Goal: Task Accomplishment & Management: Complete application form

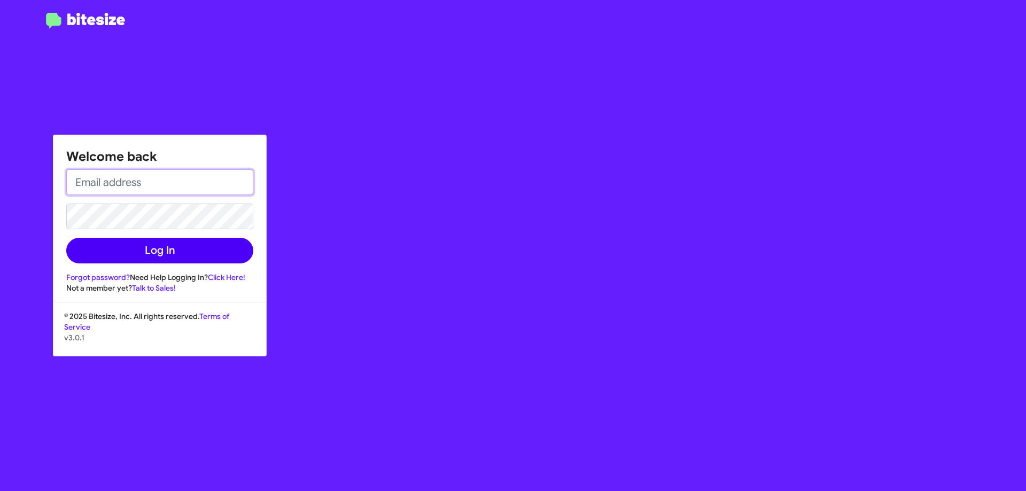
type input "[EMAIL_ADDRESS][DOMAIN_NAME]"
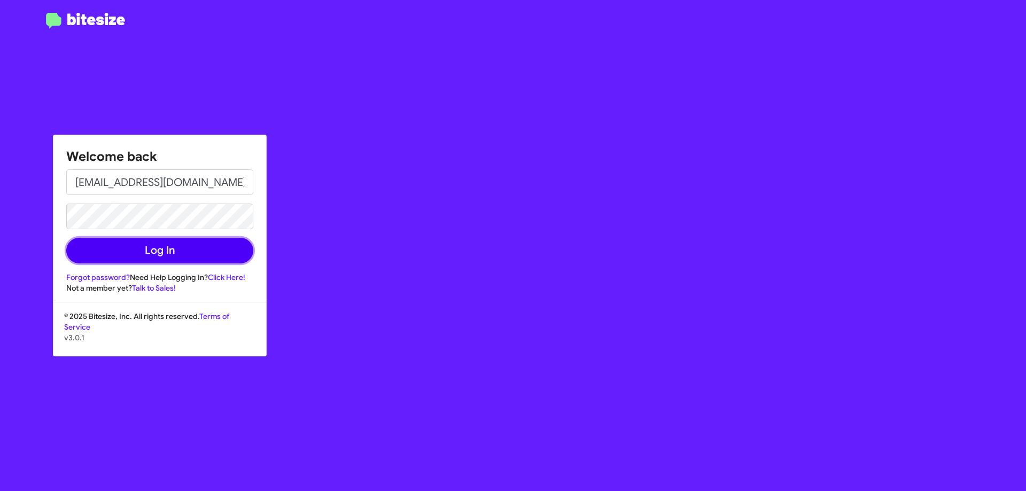
click at [157, 258] on button "Log In" at bounding box center [159, 251] width 187 height 26
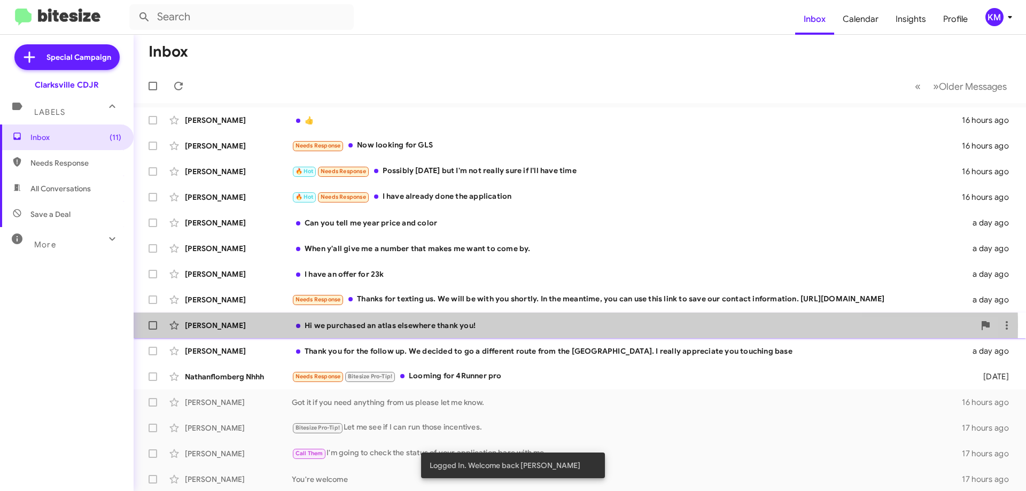
click at [465, 327] on div "Hi we purchased an atlas elsewhere thank you!" at bounding box center [633, 325] width 683 height 11
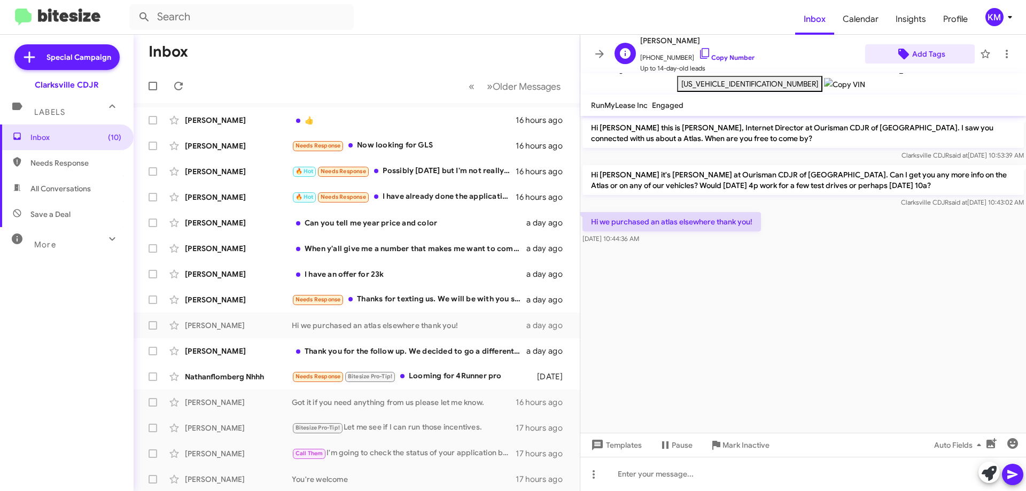
click at [918, 54] on span "Add Tags" at bounding box center [928, 53] width 33 height 19
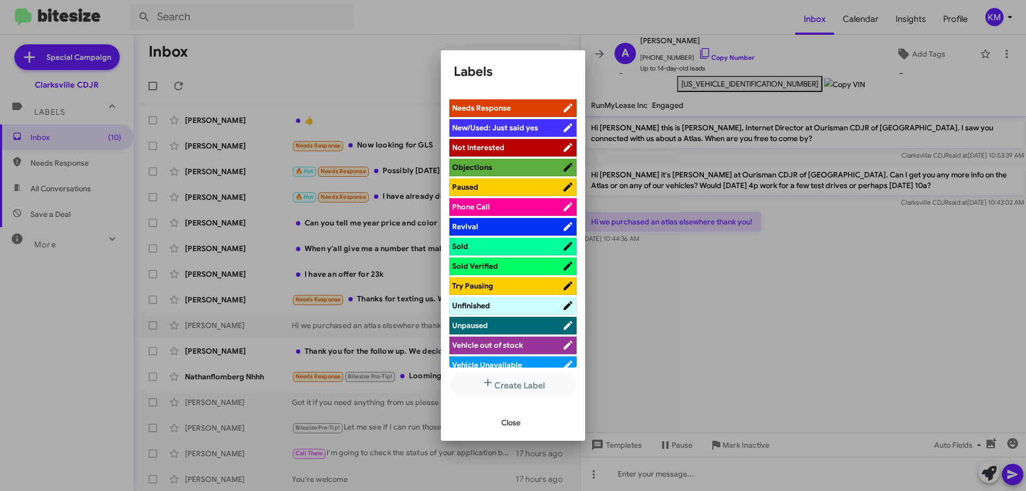
scroll to position [321, 0]
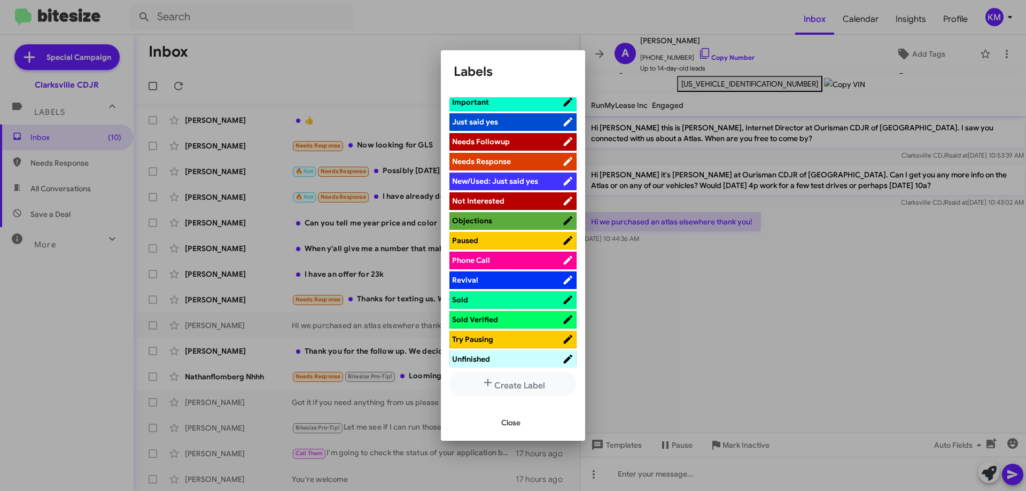
click at [506, 199] on span "Not Interested" at bounding box center [507, 201] width 110 height 11
click at [515, 423] on span "Close" at bounding box center [510, 422] width 19 height 19
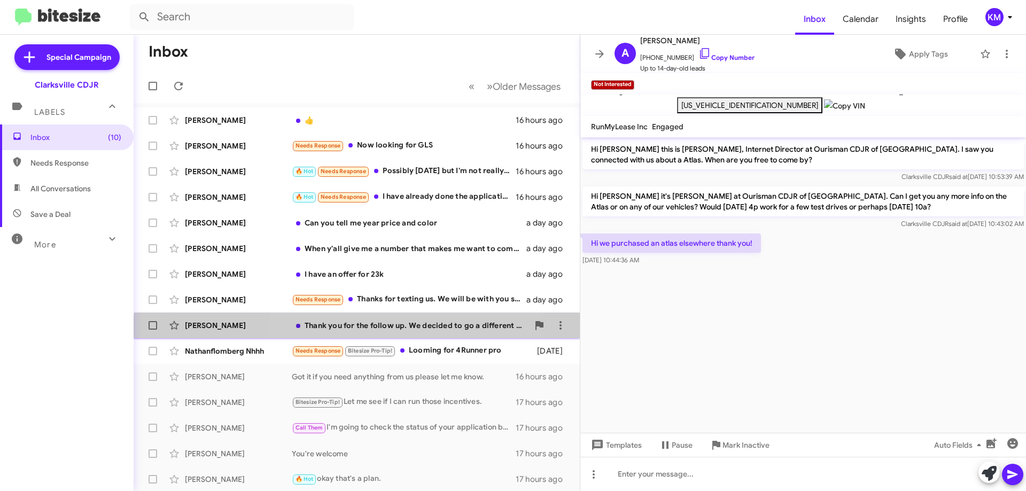
click at [380, 332] on div "[PERSON_NAME] Thank you for the follow up. We decided to go a different route f…" at bounding box center [356, 325] width 429 height 21
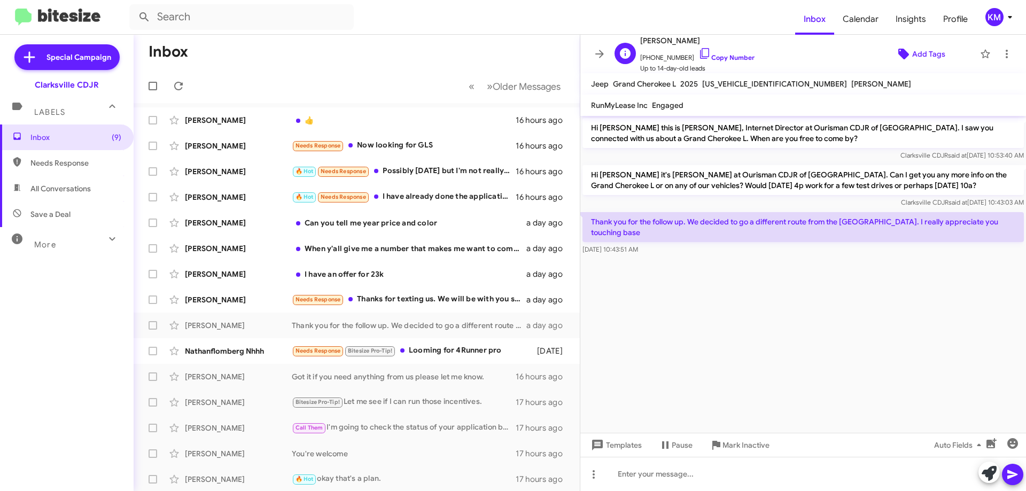
click at [926, 56] on span "Add Tags" at bounding box center [928, 53] width 33 height 19
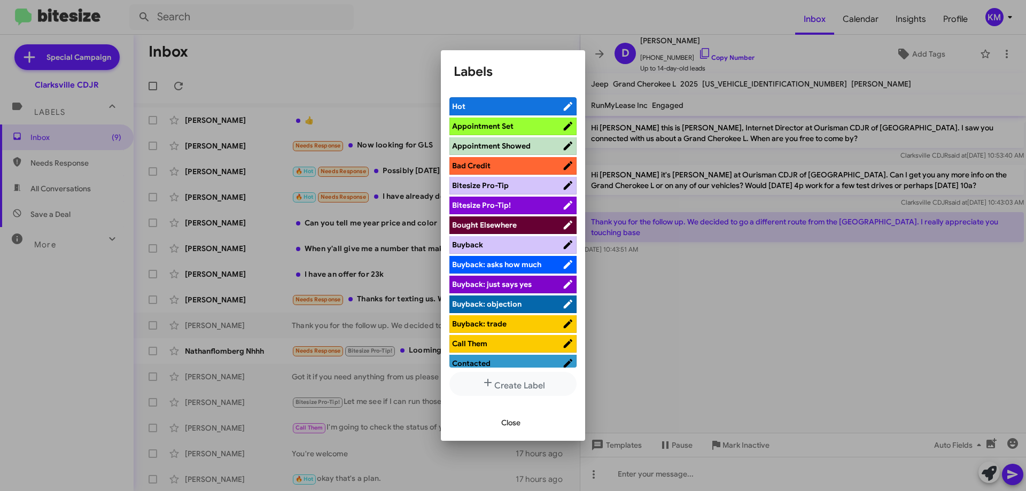
click at [501, 227] on span "Bought Elsewhere" at bounding box center [484, 225] width 65 height 10
click at [520, 423] on span "Close" at bounding box center [510, 422] width 19 height 19
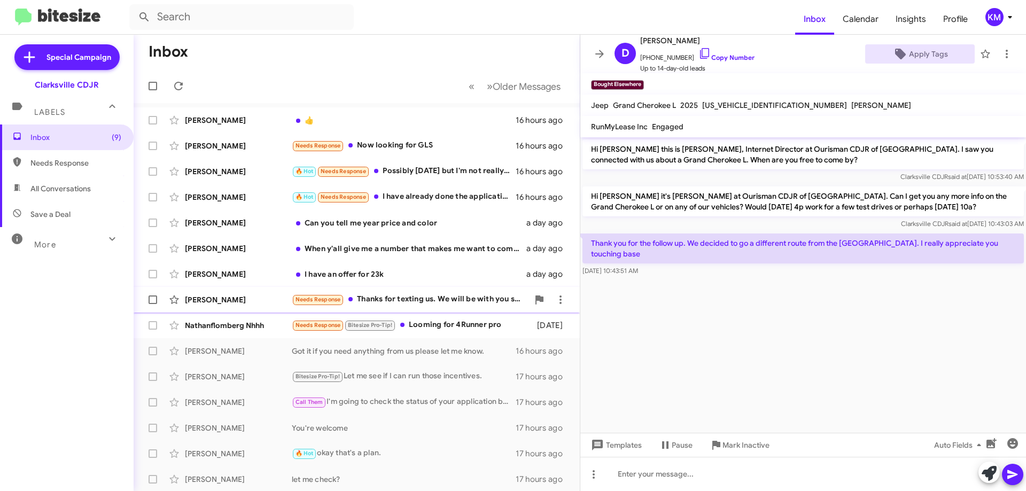
click at [404, 301] on div "Needs Response Thanks for texting us. We will be with you shortly. In the meant…" at bounding box center [410, 299] width 237 height 12
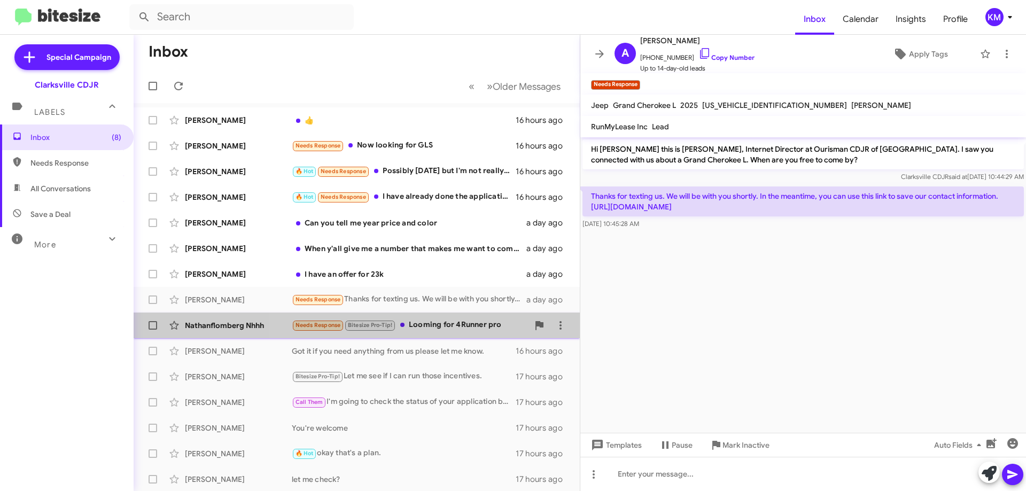
click at [452, 321] on div "Needs Response Bitesize Pro-Tip! Looming for 4Runner pro" at bounding box center [410, 325] width 237 height 12
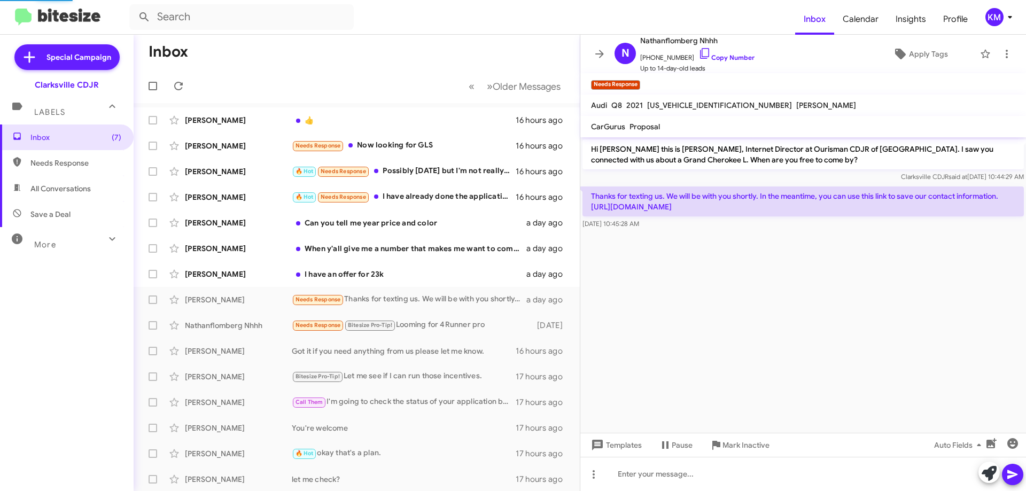
scroll to position [47, 0]
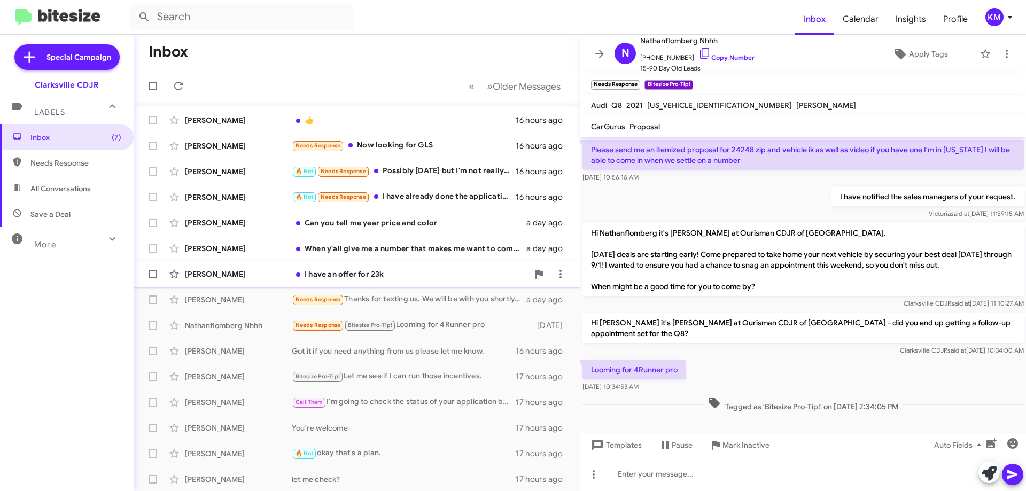
click at [396, 275] on div "I have an offer for 23k" at bounding box center [410, 274] width 237 height 11
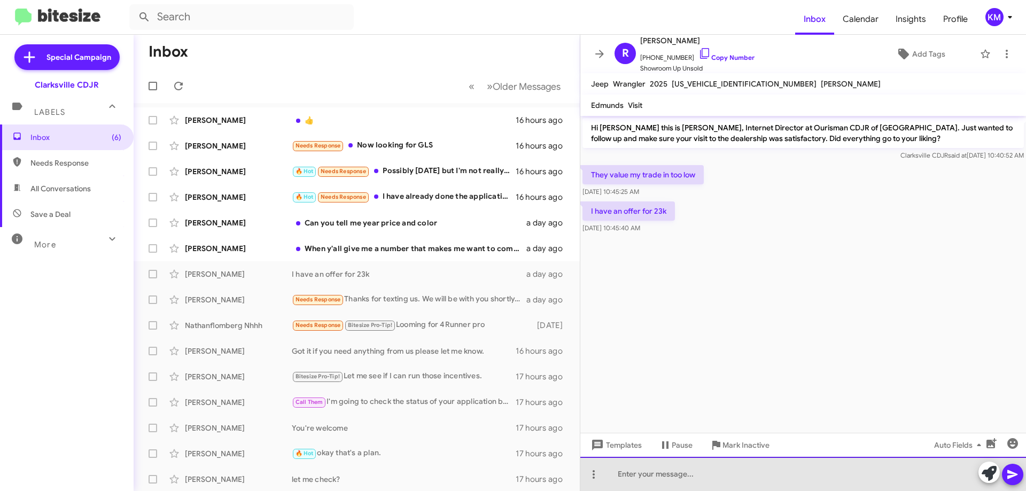
click at [692, 471] on div at bounding box center [803, 474] width 446 height 34
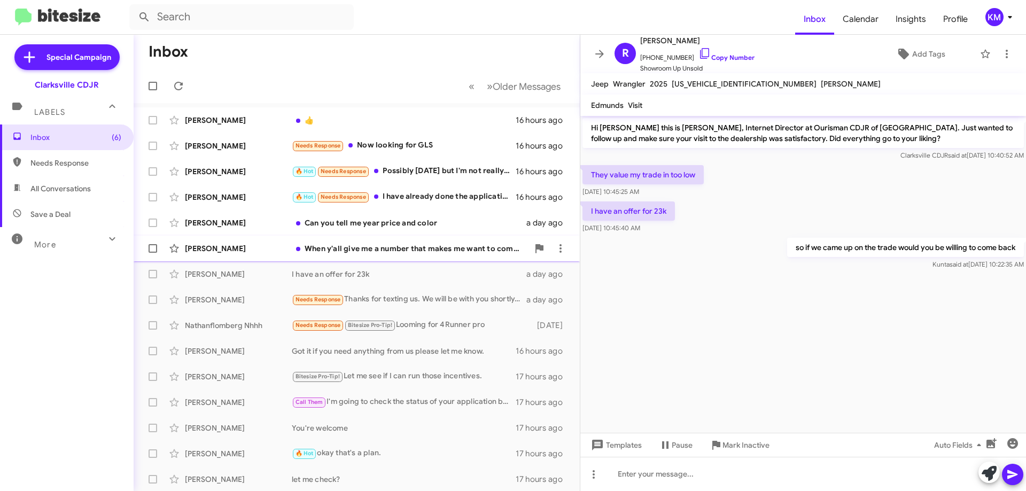
click at [355, 254] on div "[PERSON_NAME] When y'all give me a number that makes me want to come by. a day …" at bounding box center [356, 248] width 429 height 21
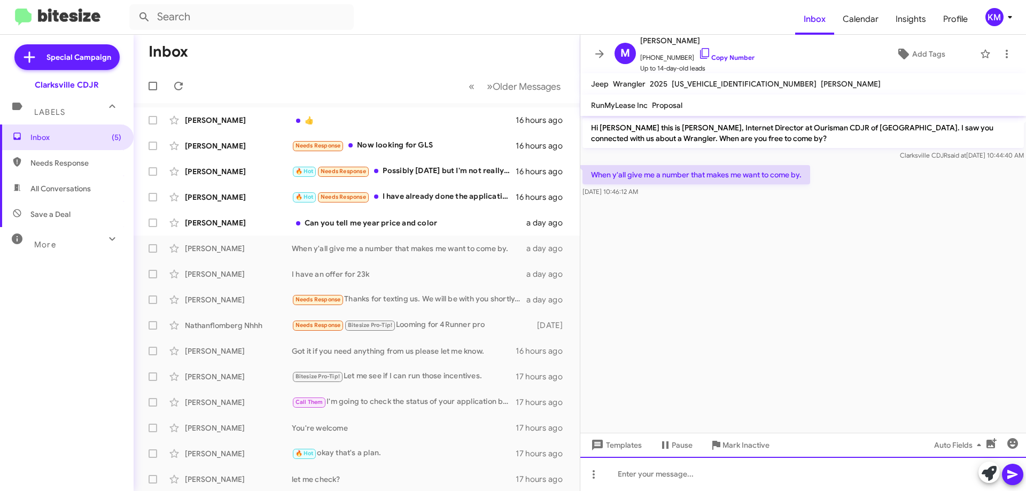
click at [700, 465] on div at bounding box center [803, 474] width 446 height 34
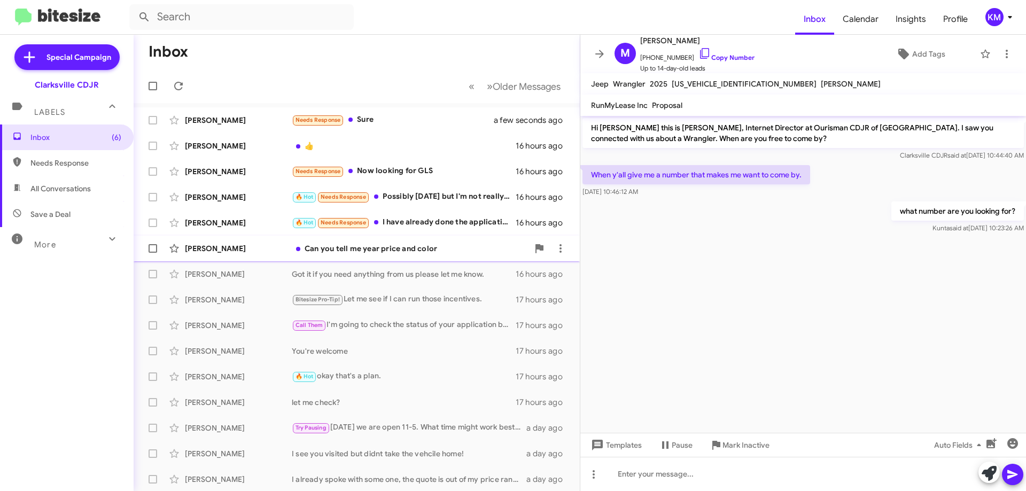
click at [325, 258] on div "[PERSON_NAME] Can you tell me year price and color a day ago" at bounding box center [356, 248] width 429 height 21
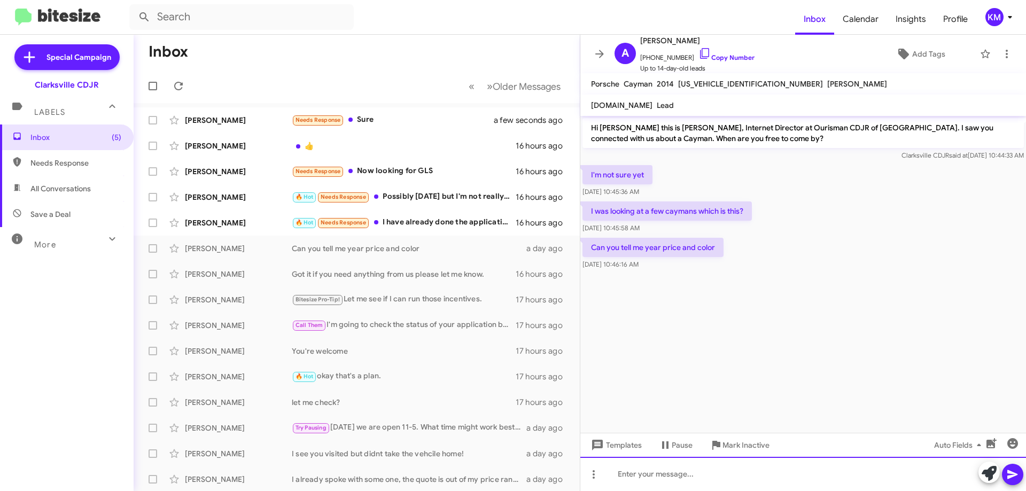
click at [706, 468] on div at bounding box center [803, 474] width 446 height 34
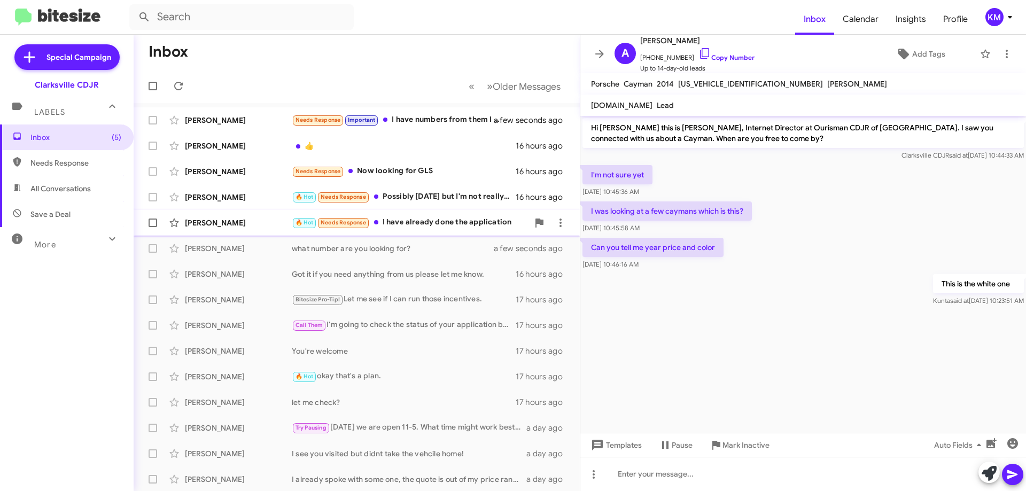
click at [423, 217] on div "🔥 Hot Needs Response I have already done the application" at bounding box center [410, 222] width 237 height 12
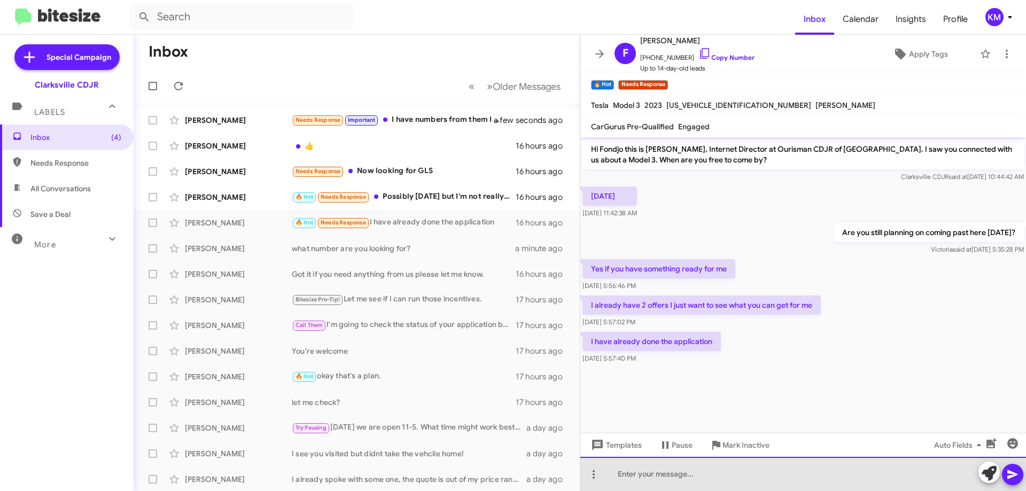
click at [682, 474] on div at bounding box center [803, 474] width 446 height 34
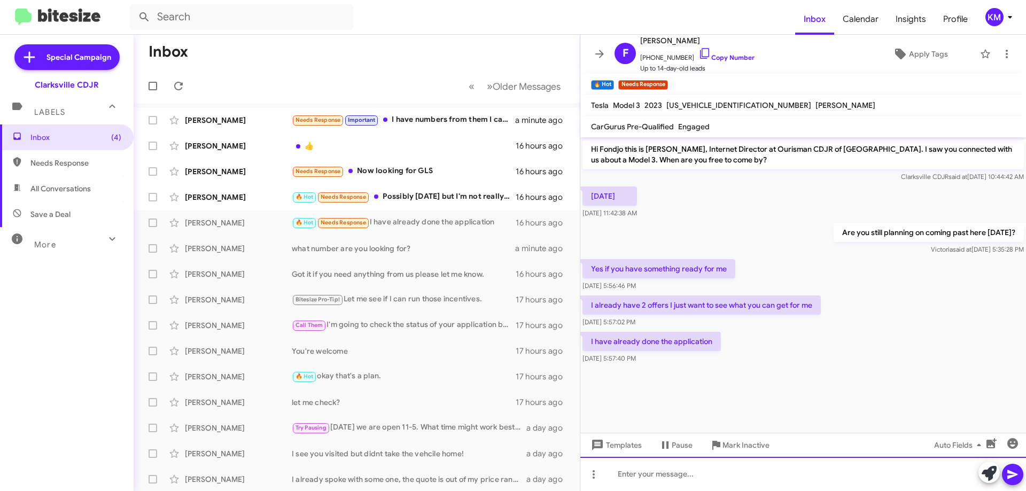
click at [688, 470] on div at bounding box center [803, 474] width 446 height 34
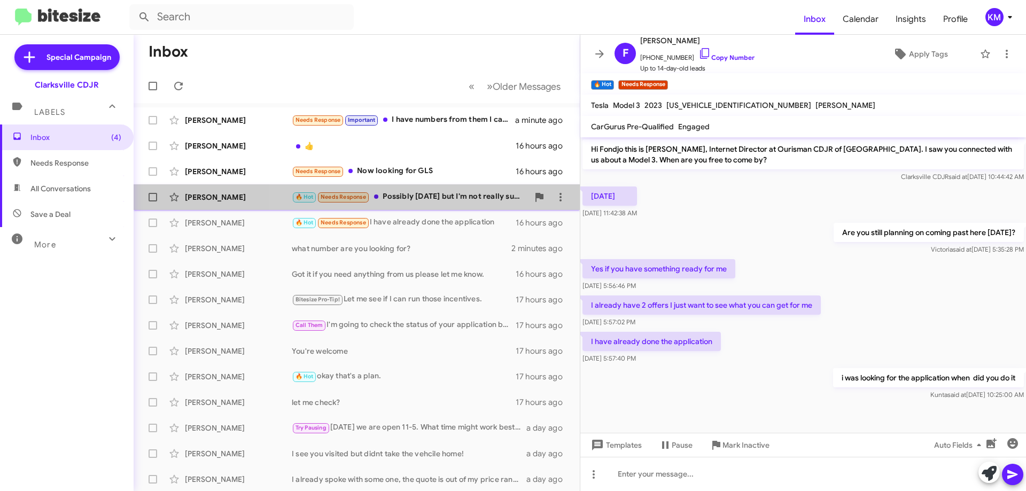
click at [424, 197] on div "🔥 Hot Needs Response Possibly [DATE] but I'm not really sure if I'll have time" at bounding box center [410, 197] width 237 height 12
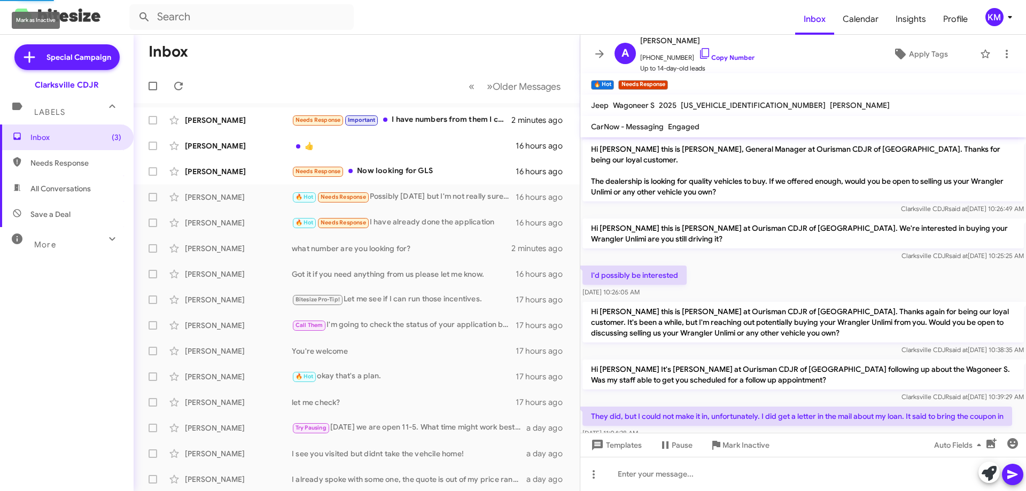
scroll to position [91, 0]
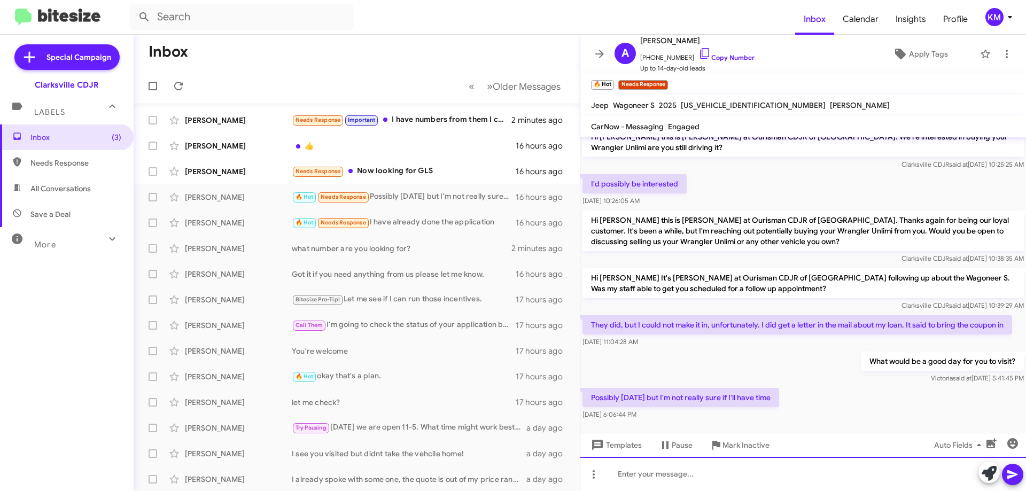
click at [707, 469] on div at bounding box center [803, 474] width 446 height 34
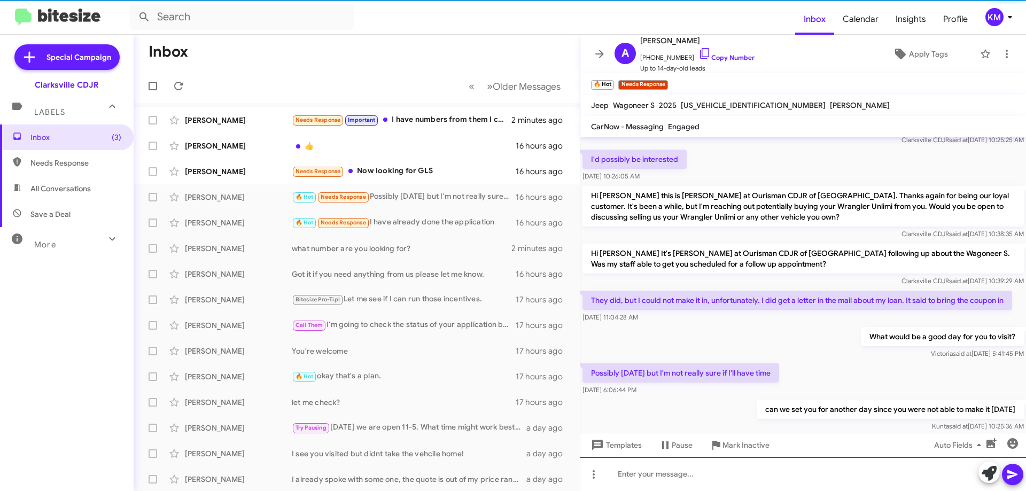
scroll to position [130, 0]
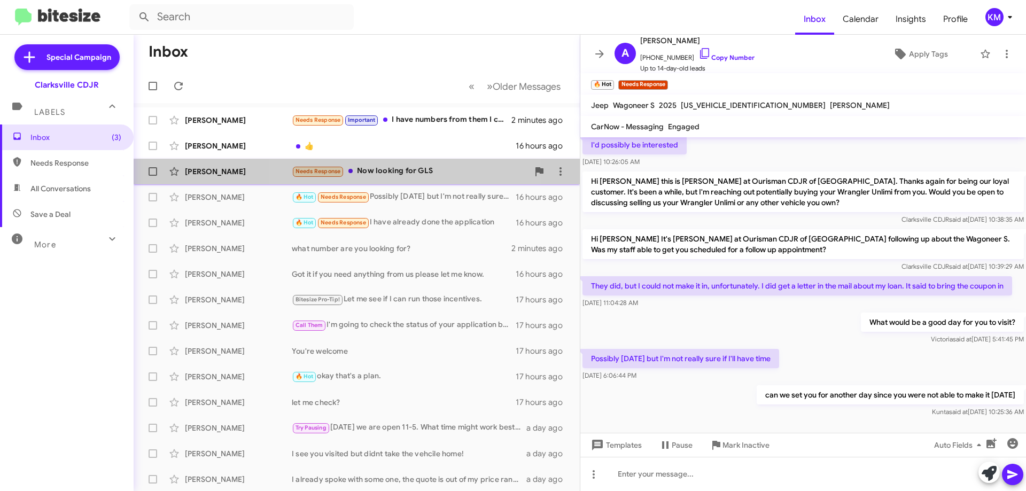
click at [401, 176] on div "Needs Response Now looking for GLS" at bounding box center [410, 171] width 237 height 12
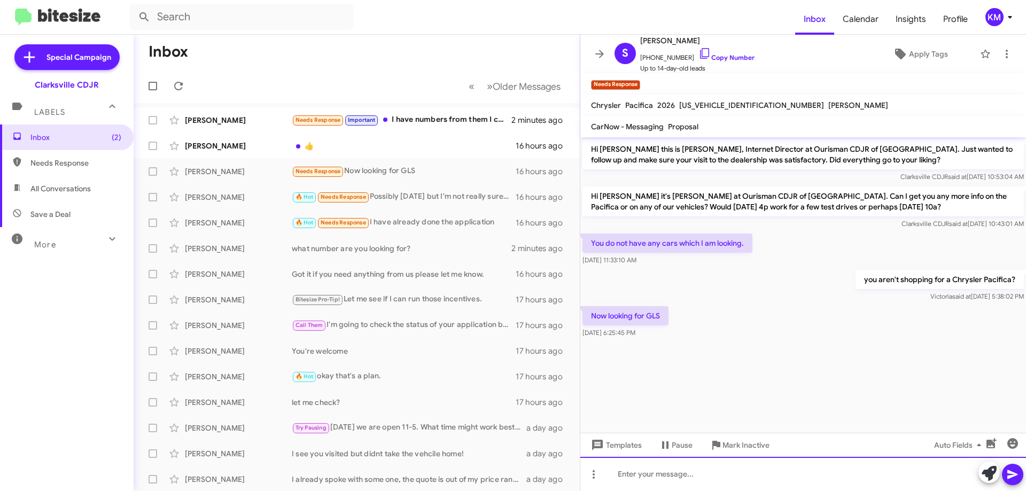
click at [703, 475] on div at bounding box center [803, 474] width 446 height 34
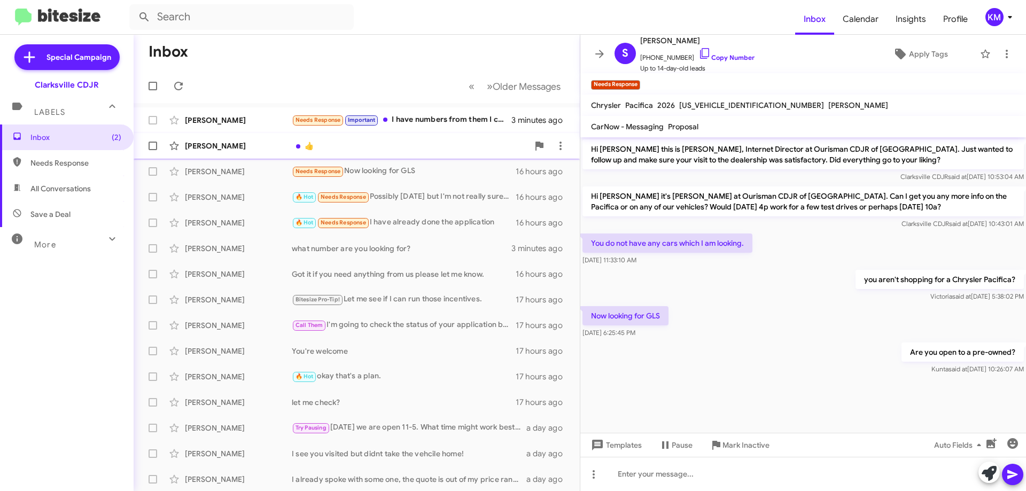
click at [332, 156] on div "[PERSON_NAME] 👍 16 hours ago" at bounding box center [356, 145] width 429 height 21
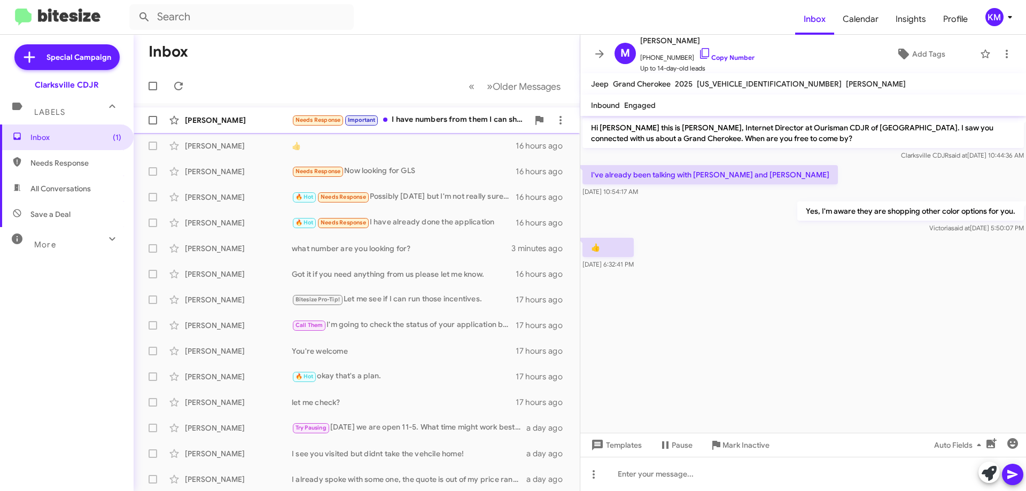
click at [372, 126] on span "Needs Response Important" at bounding box center [335, 120] width 87 height 12
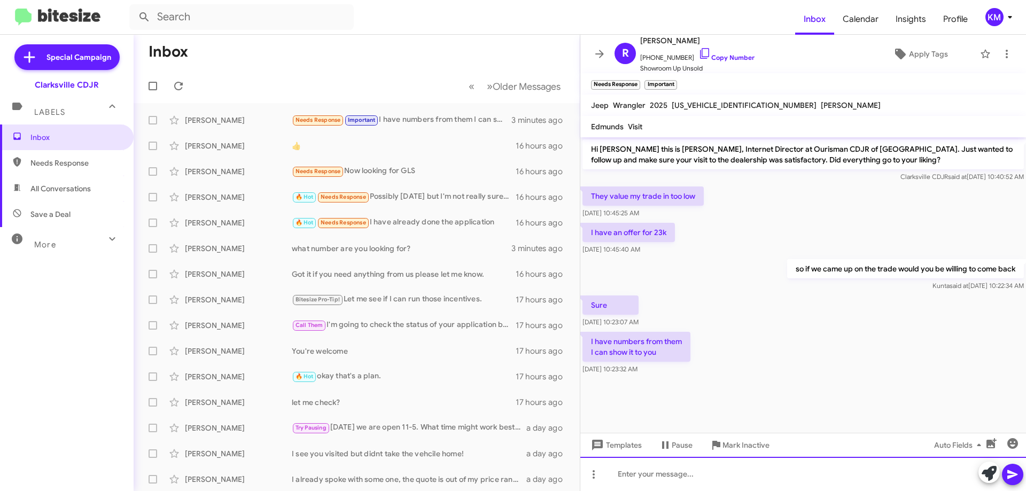
click at [659, 472] on div at bounding box center [803, 474] width 446 height 34
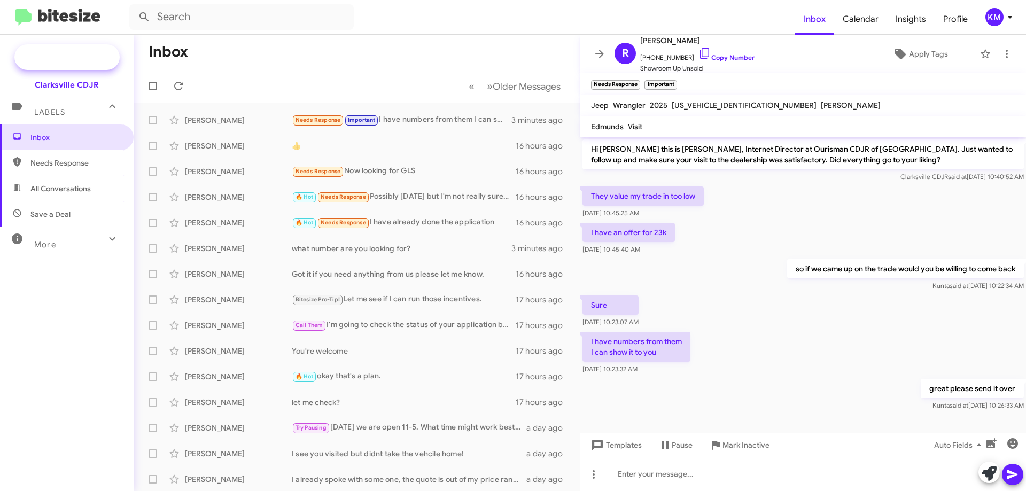
click at [51, 57] on span "Special Campaign" at bounding box center [79, 57] width 65 height 11
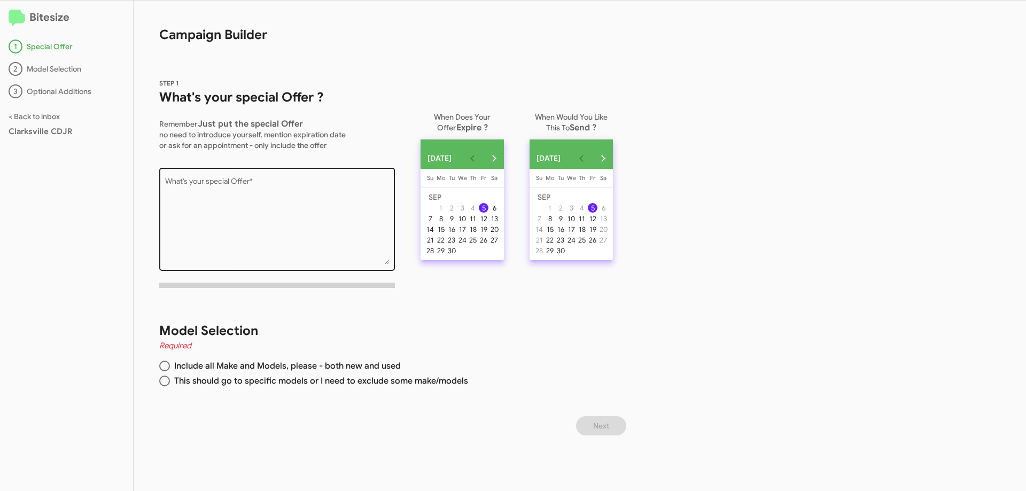
click at [278, 206] on textarea "What's your special Offer *" at bounding box center [277, 221] width 224 height 87
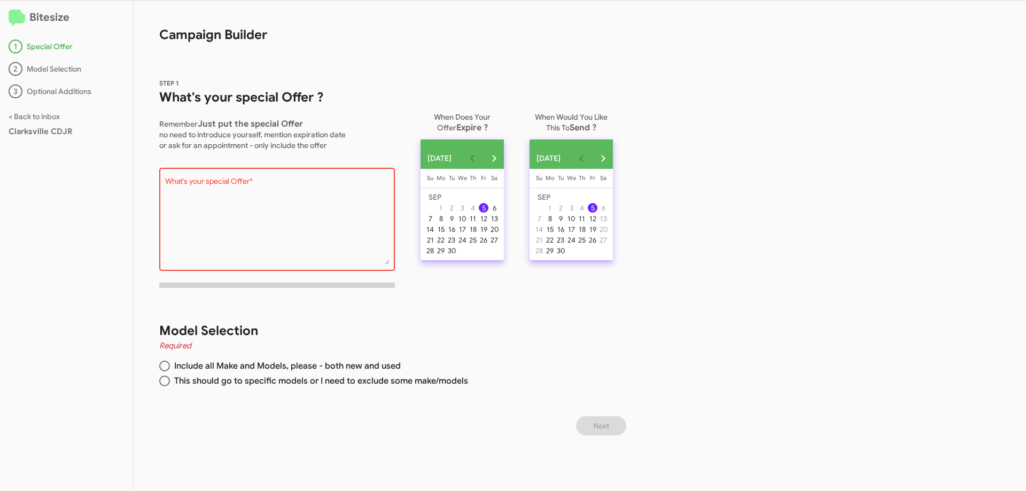
click at [220, 186] on textarea "What's your special Offer *" at bounding box center [277, 221] width 224 height 87
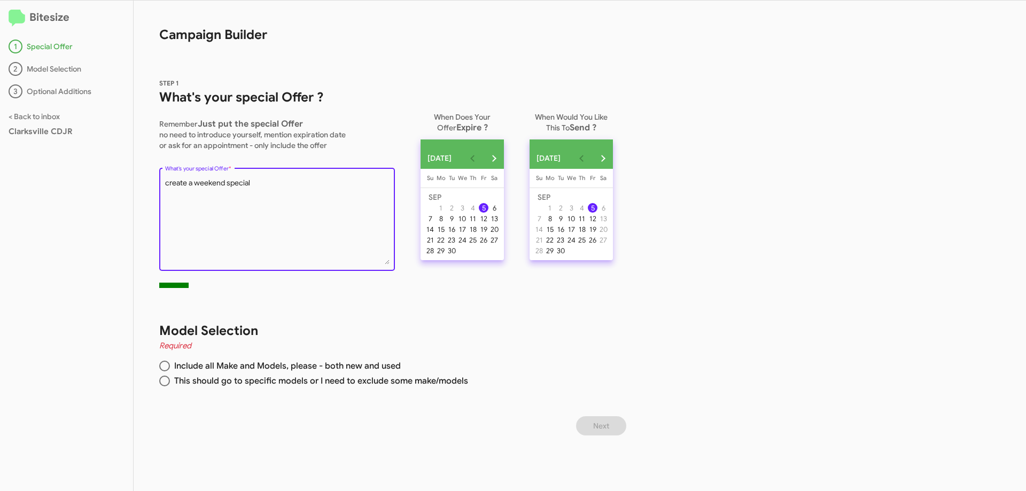
type textarea "create a weekend special"
drag, startPoint x: 266, startPoint y: 190, endPoint x: 13, endPoint y: 188, distance: 252.8
click at [0, 177] on div "Bitesize 1 Special Offer 2 Model Selection 3 Optional Additions < Back to inbox…" at bounding box center [513, 246] width 1026 height 491
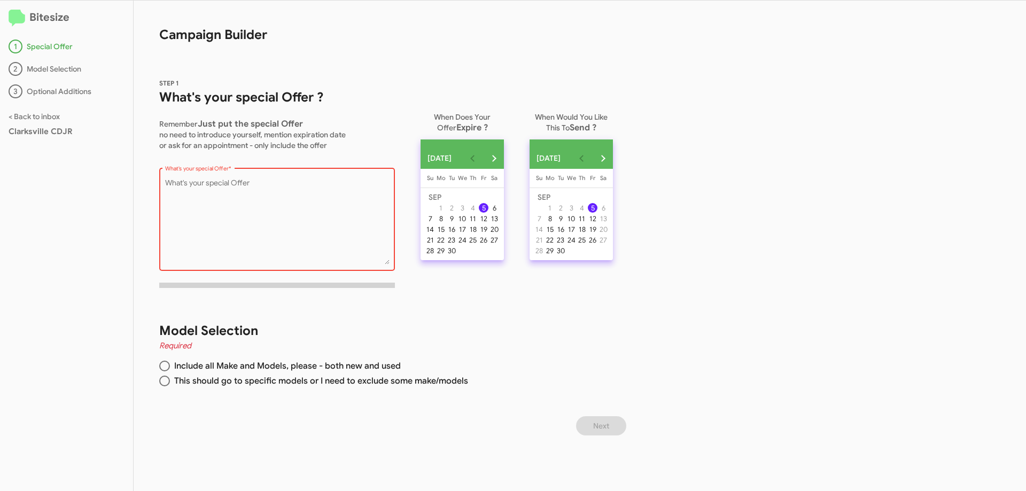
click at [332, 205] on textarea "What's your special Offer *" at bounding box center [277, 221] width 224 height 87
paste textarea "10% OFF Most RAM Trucks 🛻 3 Months of No Payments on ALL JEEPS purchased THIS W…"
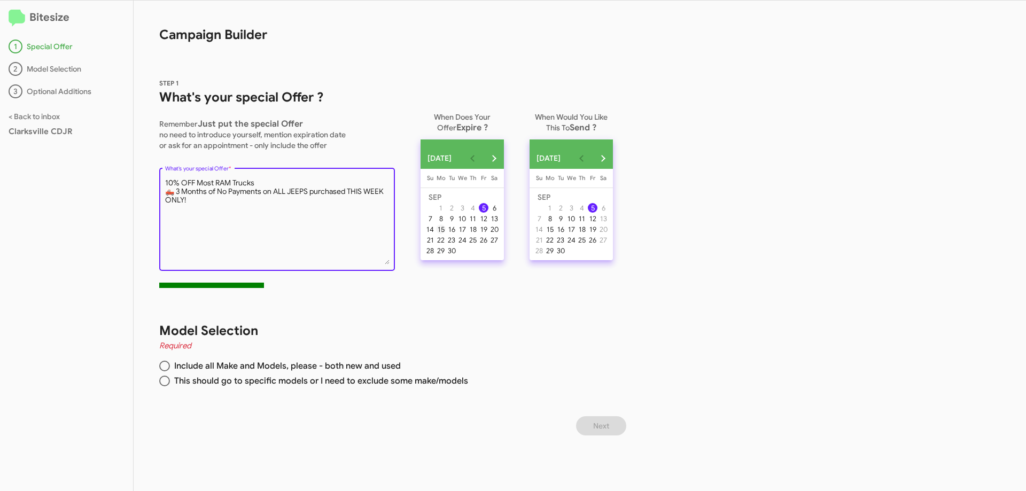
type textarea "10% OFF Most RAM Trucks 🛻 3 Months of No Payments on ALL JEEPS purchased THIS W…"
click at [446, 234] on div "15" at bounding box center [441, 229] width 10 height 10
click at [362, 191] on textarea "What's your special Offer *" at bounding box center [277, 221] width 224 height 87
click at [378, 190] on textarea "What's your special Offer *" at bounding box center [277, 221] width 224 height 87
drag, startPoint x: 188, startPoint y: 199, endPoint x: 342, endPoint y: 193, distance: 154.1
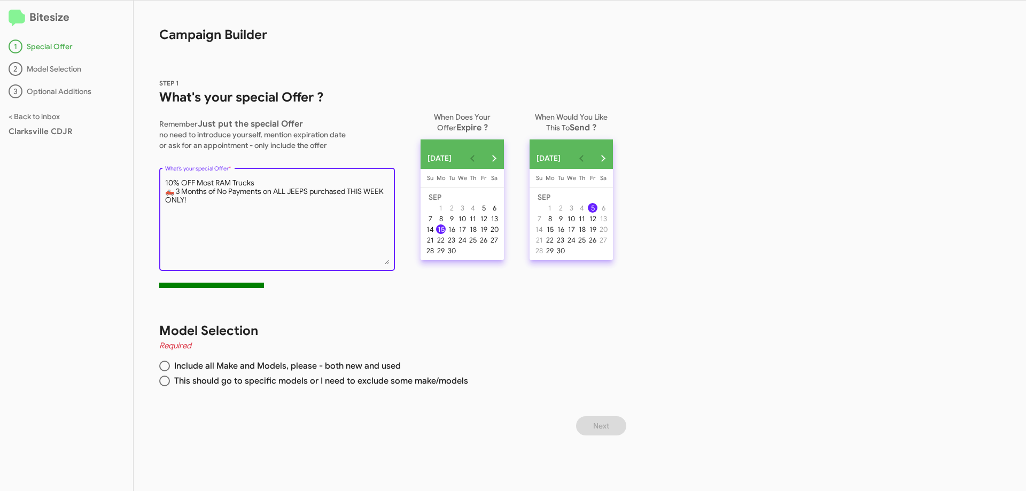
click at [342, 193] on textarea "What's your special Offer *" at bounding box center [277, 221] width 224 height 87
click at [347, 210] on textarea "What's your special Offer *" at bounding box center [277, 221] width 224 height 87
click at [163, 367] on span at bounding box center [164, 366] width 11 height 11
click at [163, 367] on input "Include all Make and Models, please - both new and used" at bounding box center [164, 366] width 11 height 11
radio input "true"
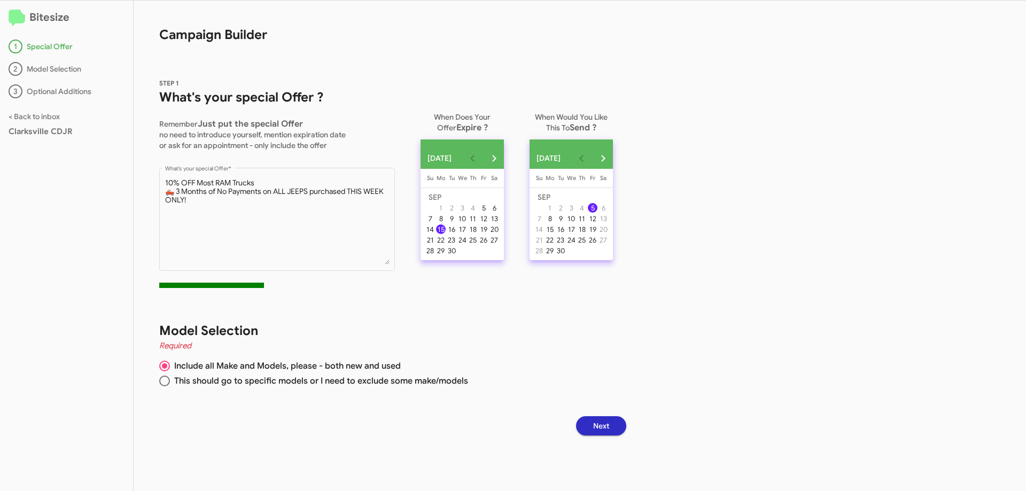
click at [594, 430] on button "Next" at bounding box center [601, 425] width 50 height 19
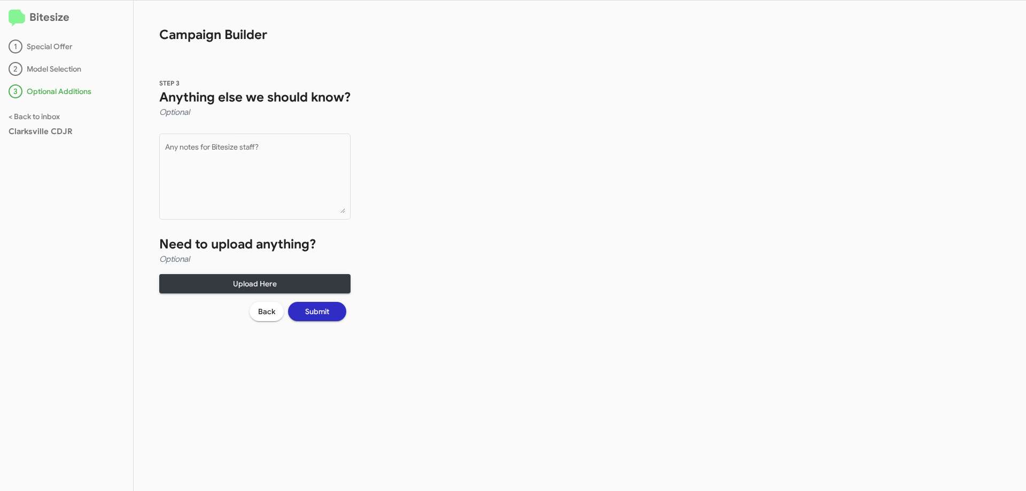
click at [313, 312] on span "Submit" at bounding box center [317, 311] width 24 height 19
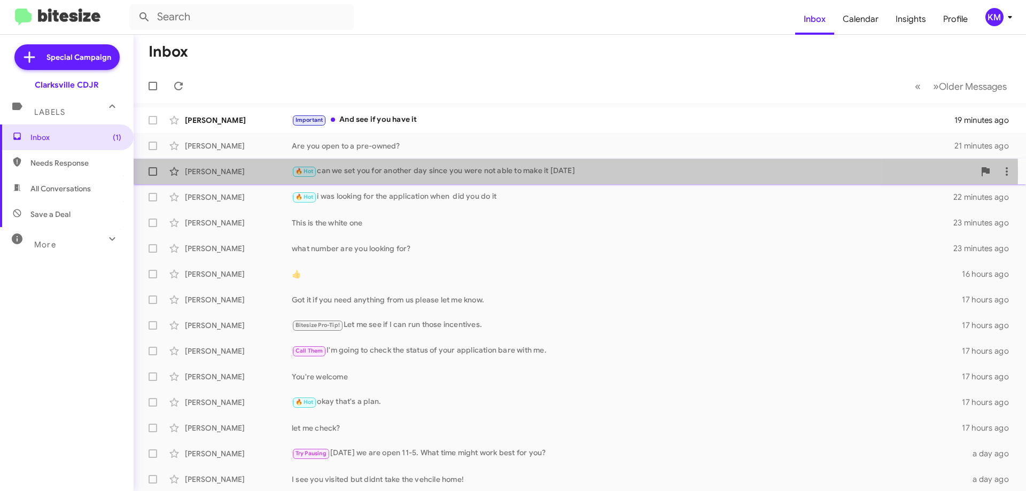
click at [407, 173] on div "🔥 Hot can we set you for another day since you were not able to make it [DATE]" at bounding box center [633, 171] width 683 height 12
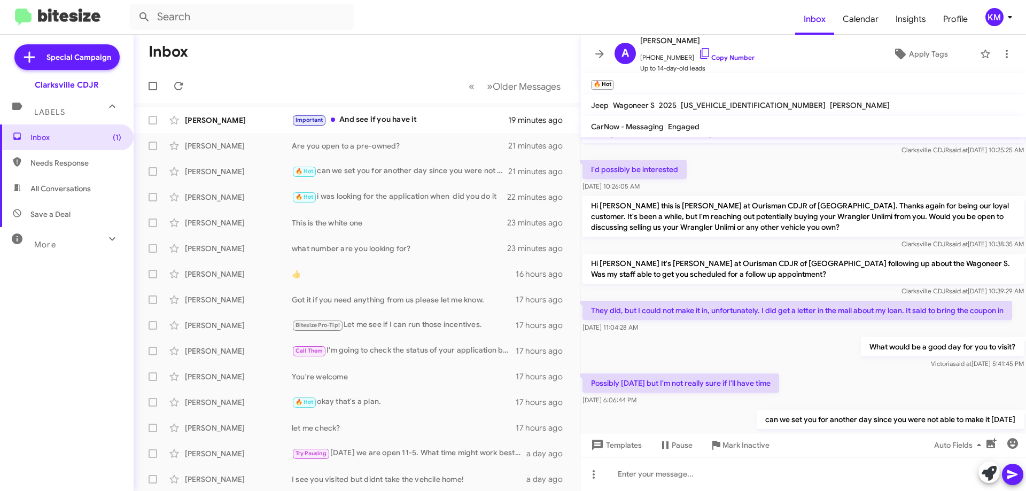
scroll to position [130, 0]
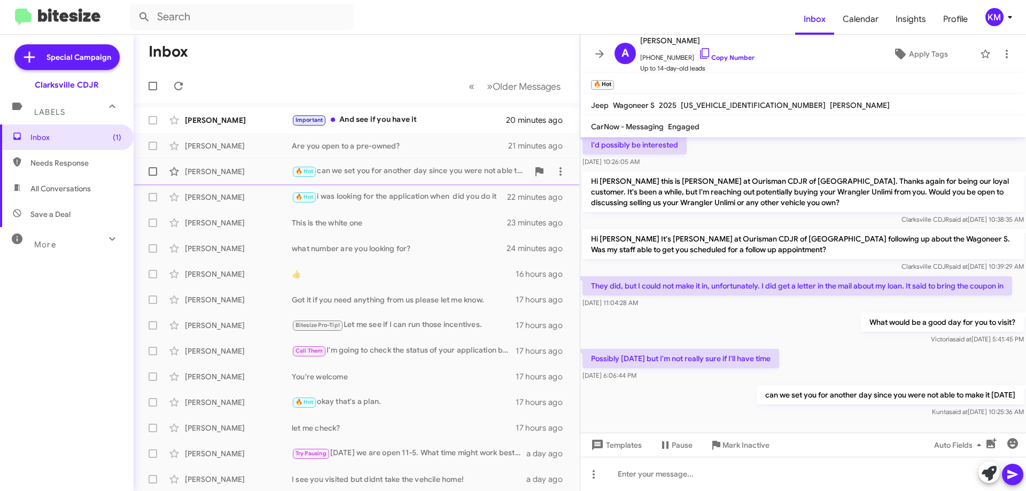
click at [366, 173] on div "🔥 Hot can we set you for another day since you were not able to make it [DATE]" at bounding box center [410, 171] width 237 height 12
click at [351, 161] on div "[PERSON_NAME] 🔥 Hot can we set you for another day since you were not able to m…" at bounding box center [356, 171] width 429 height 21
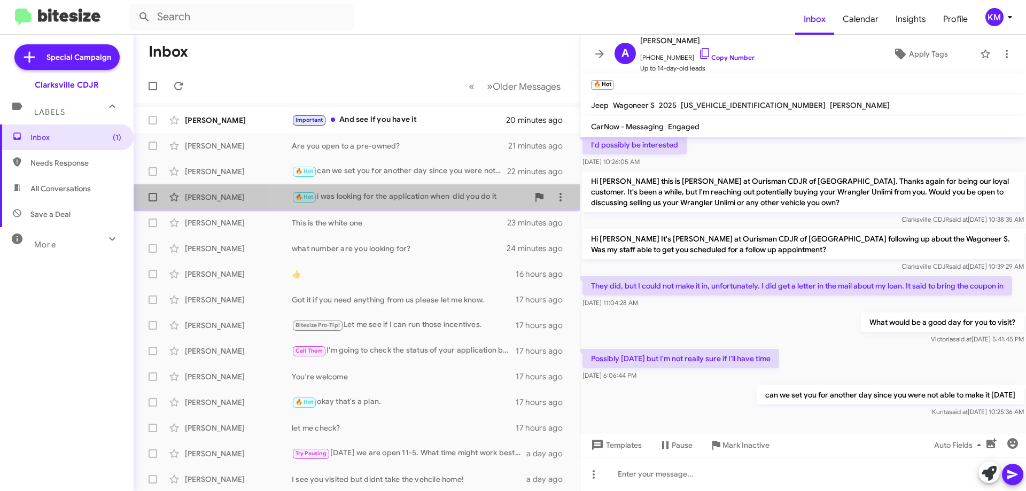
click at [419, 198] on div "🔥 Hot i was looking for the application when did you do it" at bounding box center [410, 197] width 237 height 12
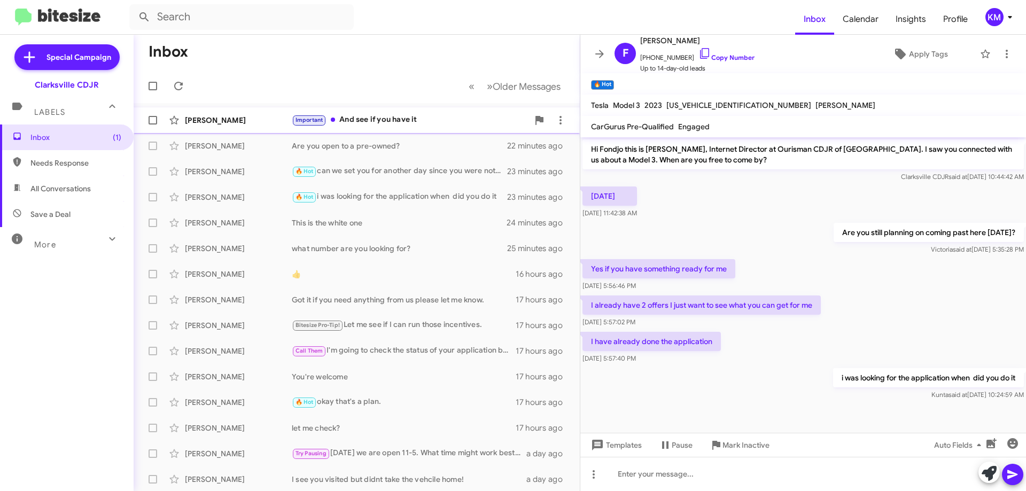
click at [397, 121] on div "Important And see if you have it" at bounding box center [410, 120] width 237 height 12
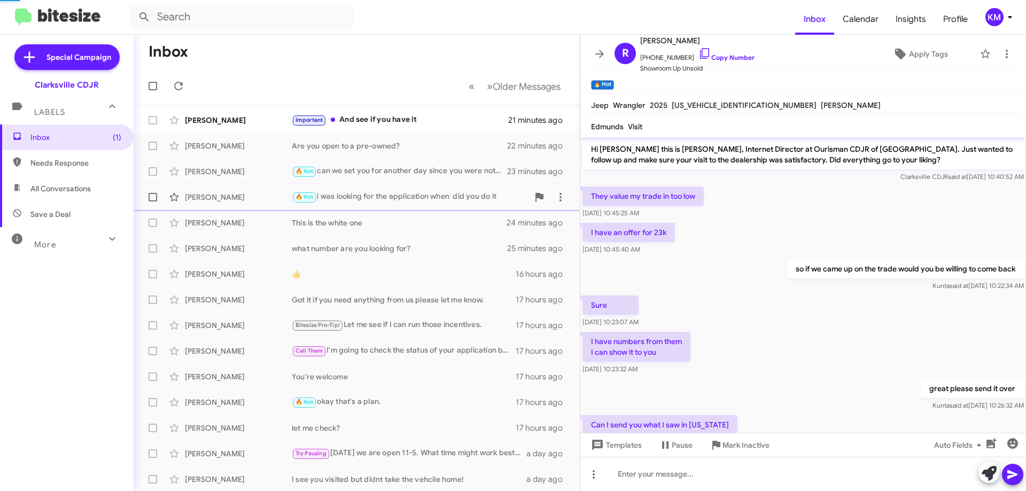
scroll to position [77, 0]
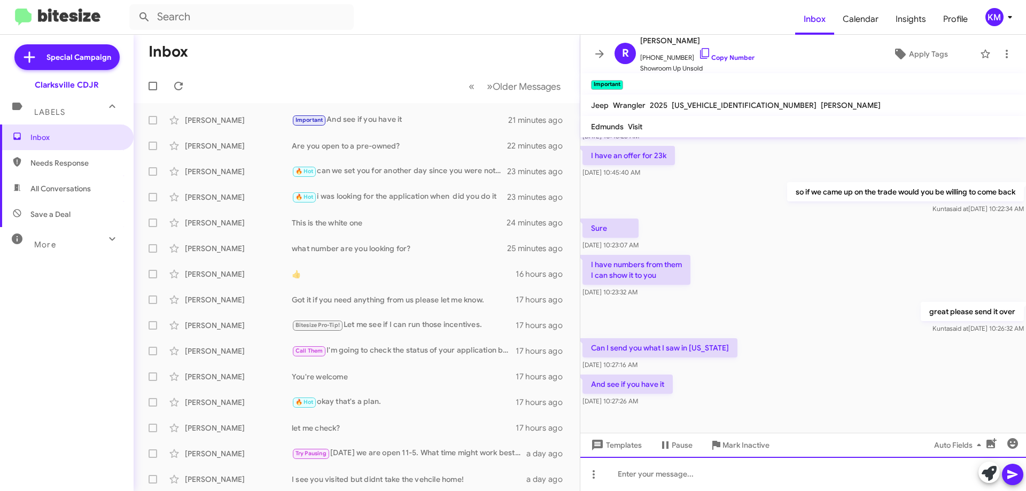
click at [689, 476] on div at bounding box center [803, 474] width 446 height 34
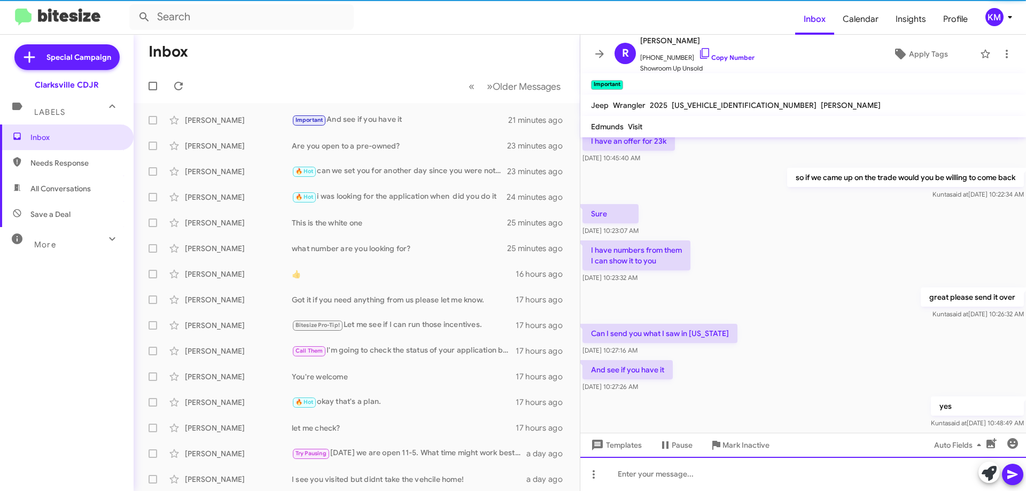
scroll to position [116, 0]
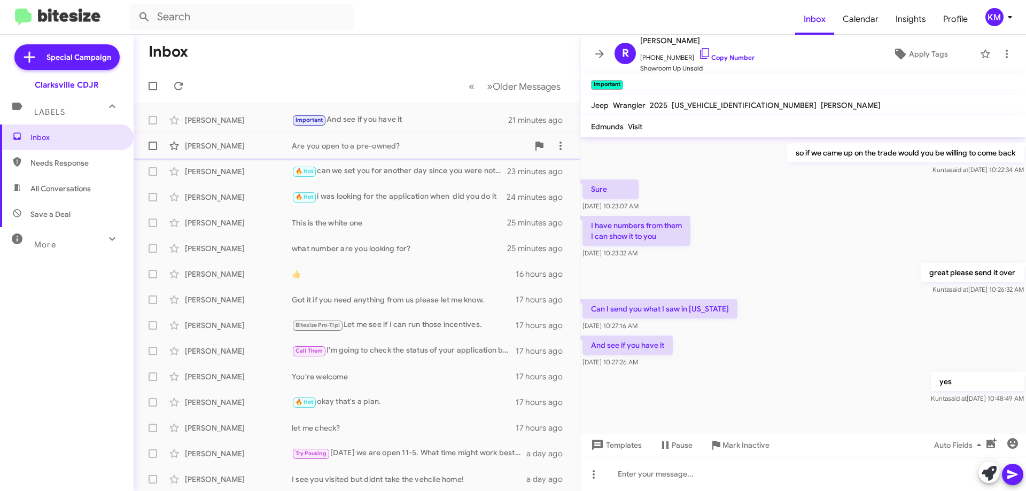
click at [371, 153] on div "[PERSON_NAME] Are you open to a pre-owned? 23 minutes ago" at bounding box center [356, 145] width 429 height 21
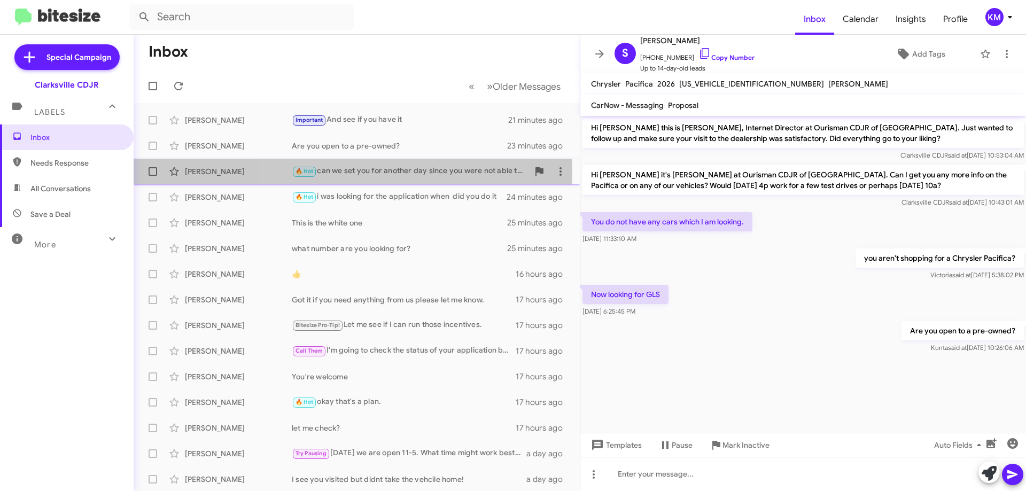
click at [347, 174] on div "🔥 Hot can we set you for another day since you were not able to make it [DATE]" at bounding box center [410, 171] width 237 height 12
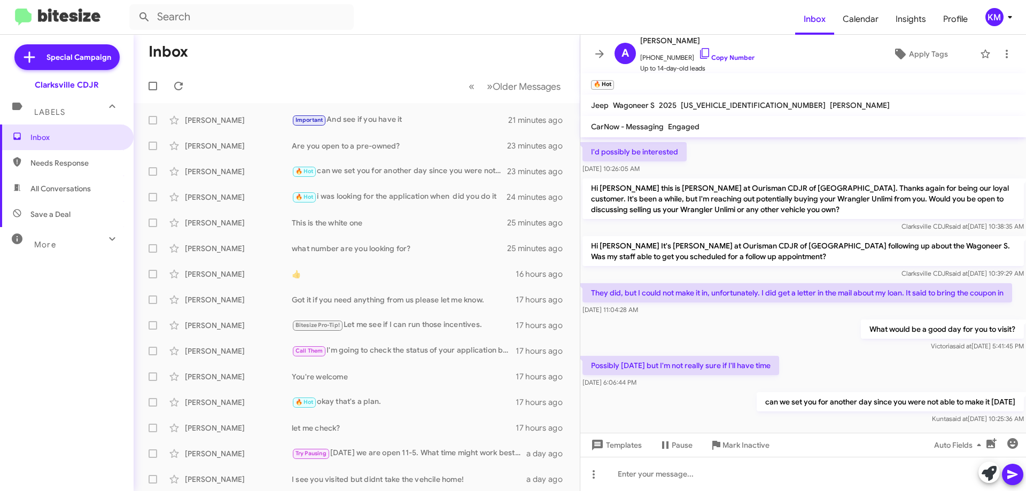
scroll to position [130, 0]
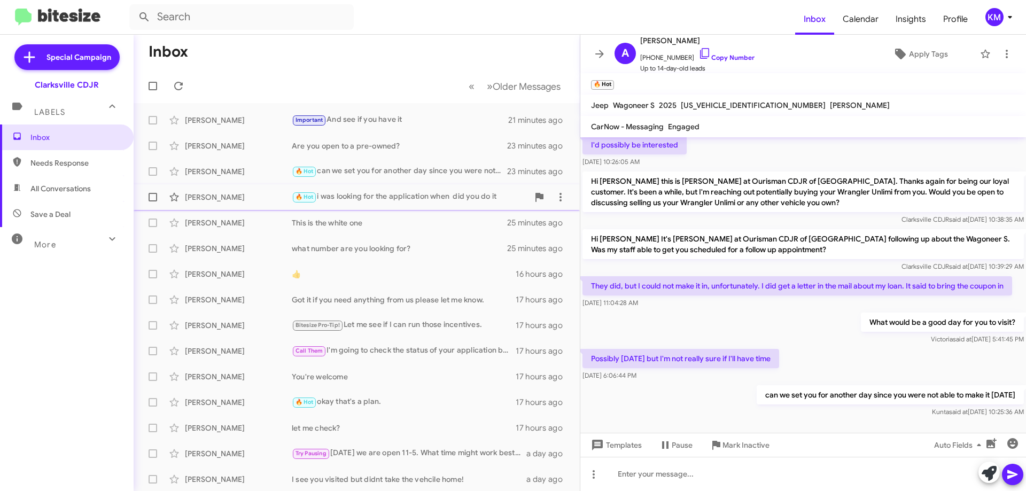
click at [345, 200] on div "🔥 Hot i was looking for the application when did you do it" at bounding box center [410, 197] width 237 height 12
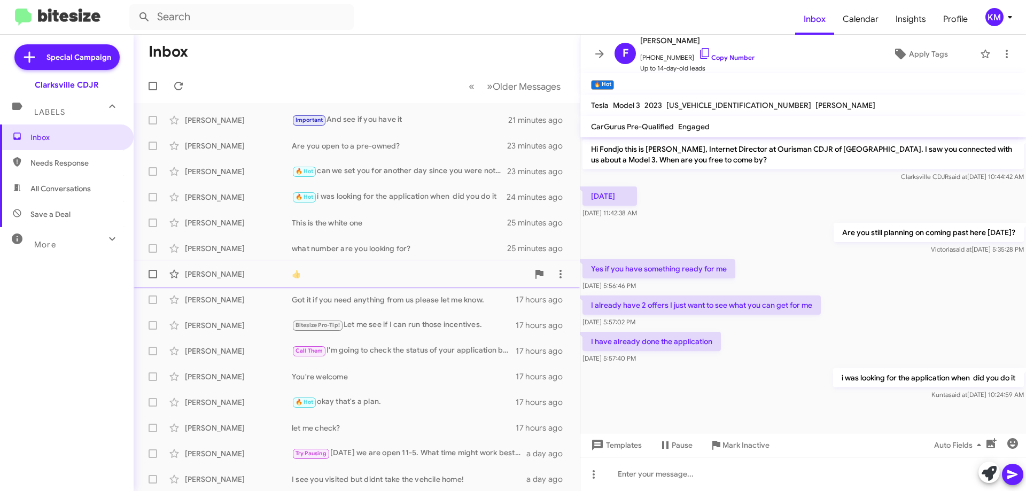
click at [377, 268] on div "[PERSON_NAME] 👍 16 hours ago" at bounding box center [356, 274] width 429 height 21
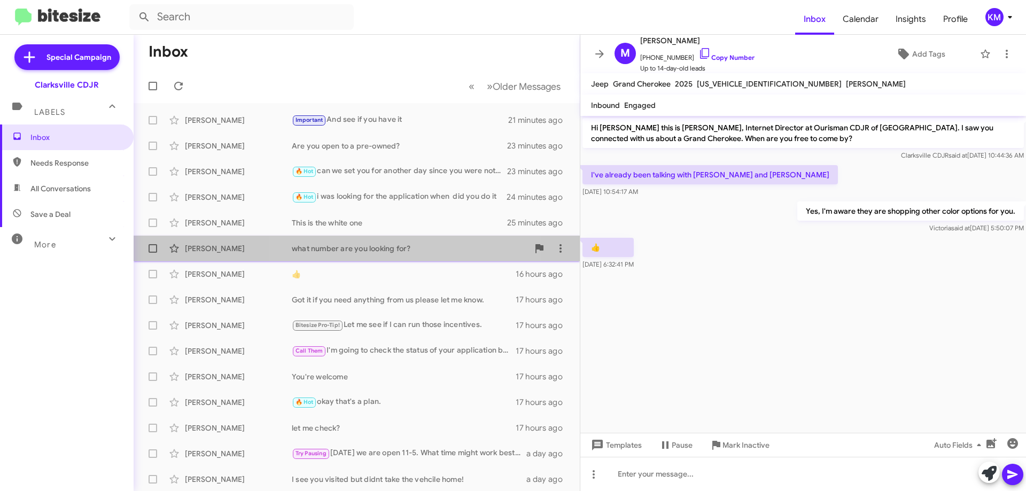
click at [378, 247] on div "what number are you looking for?" at bounding box center [410, 248] width 237 height 11
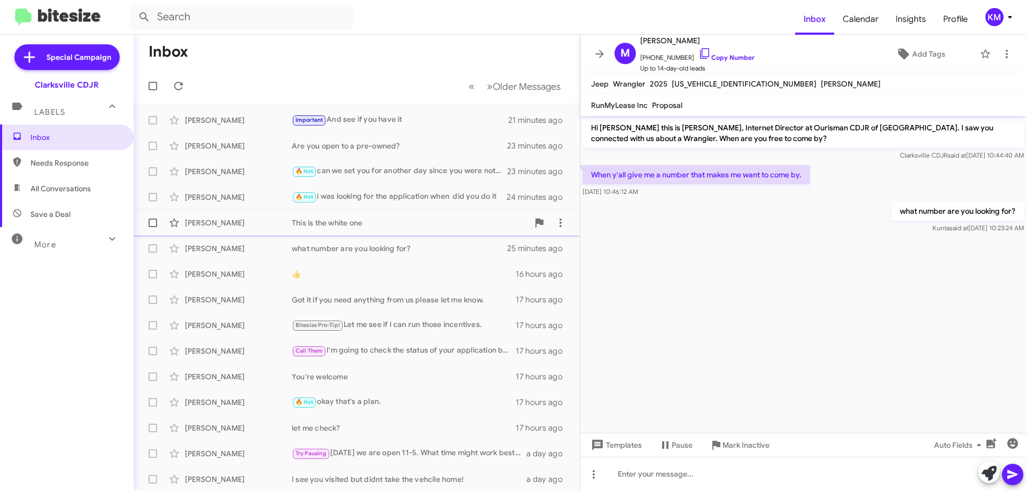
click at [377, 230] on div "[PERSON_NAME] This is the white one 25 minutes ago" at bounding box center [356, 222] width 429 height 21
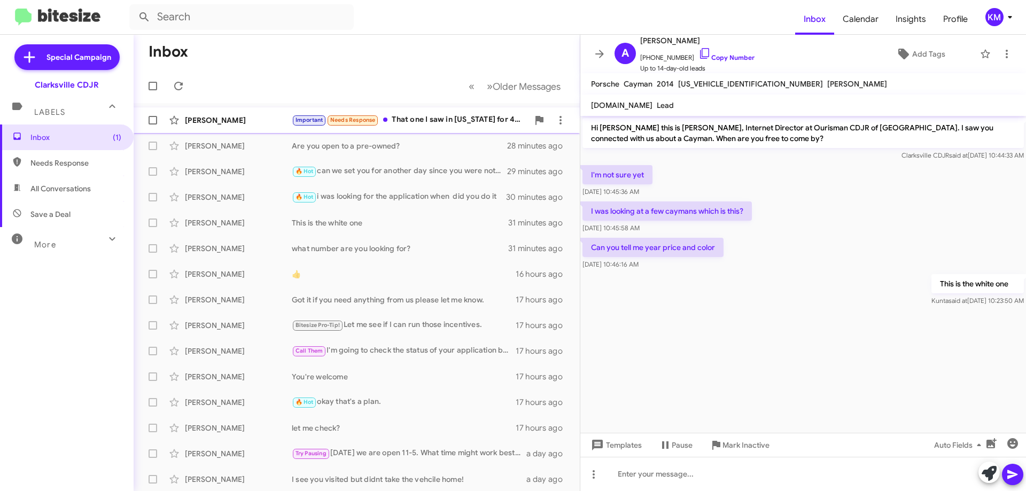
click at [401, 119] on div "Important Needs Response That one I saw in [US_STATE] for 40k" at bounding box center [410, 120] width 237 height 12
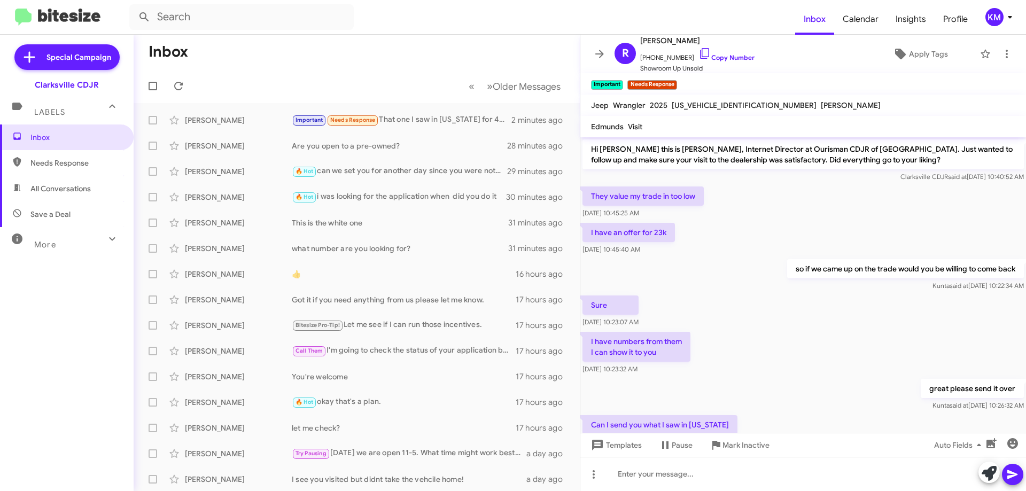
click at [726, 107] on span "[US_VEHICLE_IDENTIFICATION_NUMBER]" at bounding box center [744, 105] width 145 height 10
click at [726, 106] on span "[US_VEHICLE_IDENTIFICATION_NUMBER]" at bounding box center [744, 105] width 145 height 10
copy span "[US_VEHICLE_IDENTIFICATION_NUMBER]"
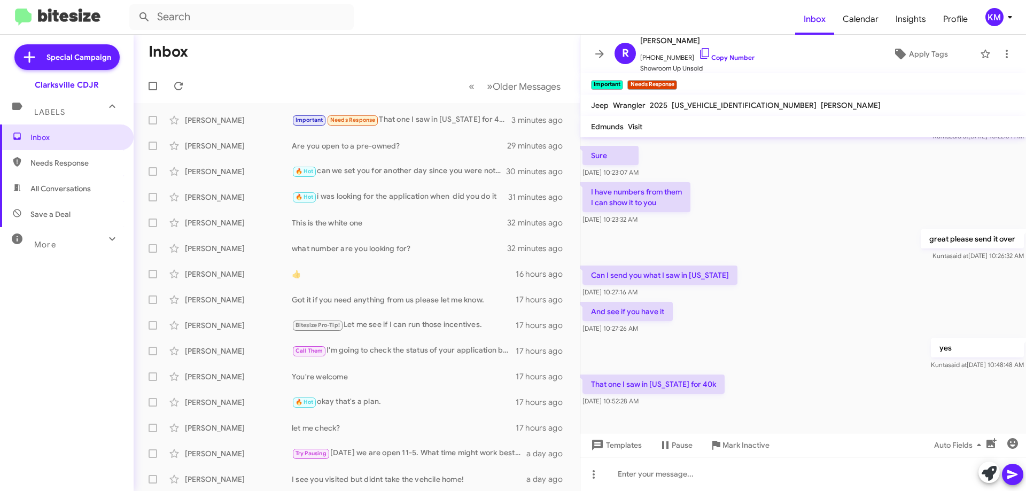
scroll to position [155, 0]
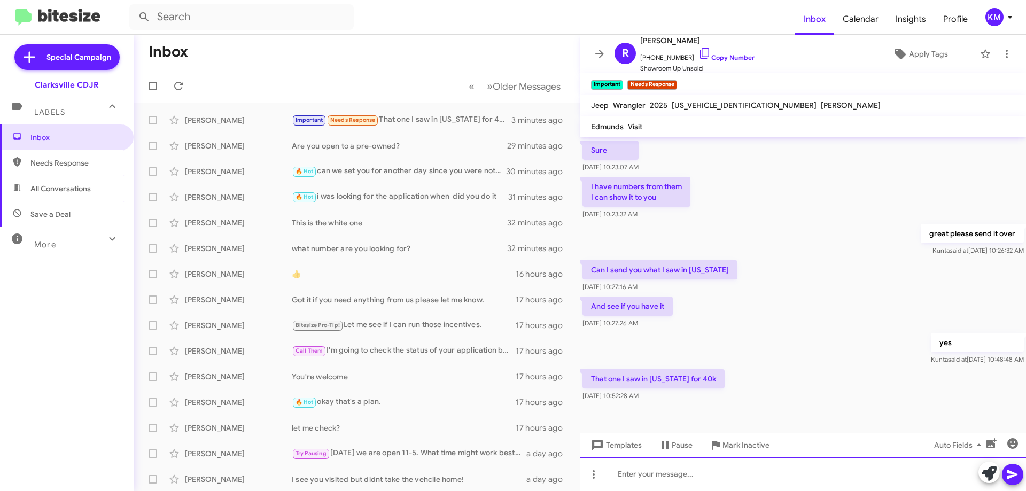
click at [672, 477] on div at bounding box center [803, 474] width 446 height 34
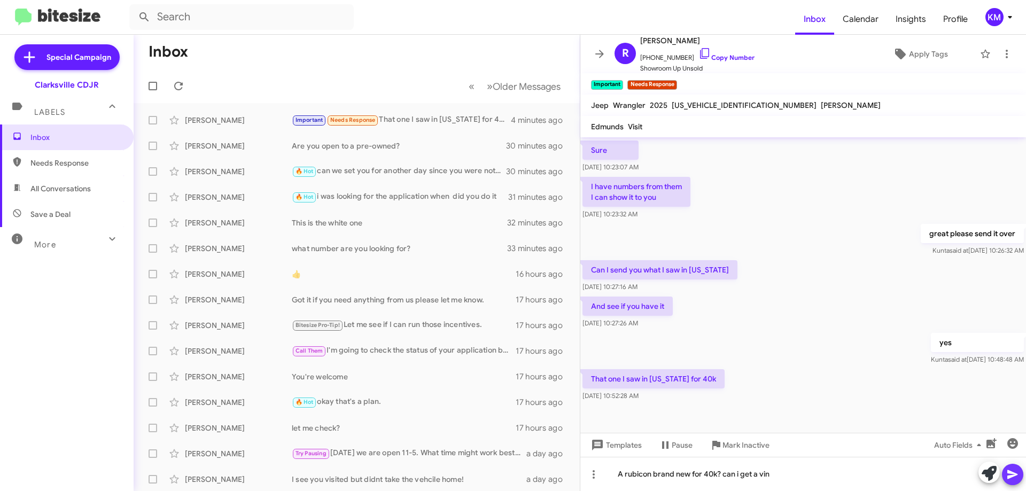
click at [1009, 473] on icon at bounding box center [1013, 474] width 10 height 9
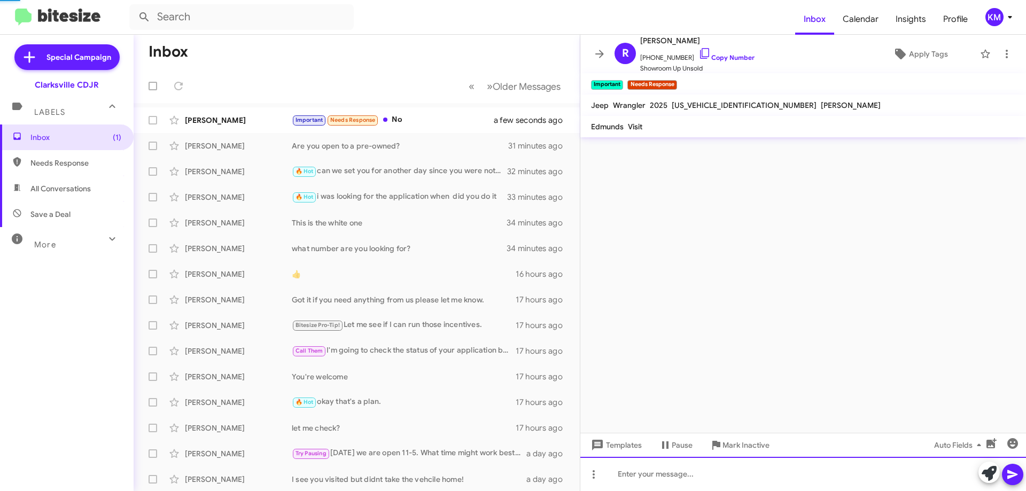
scroll to position [0, 0]
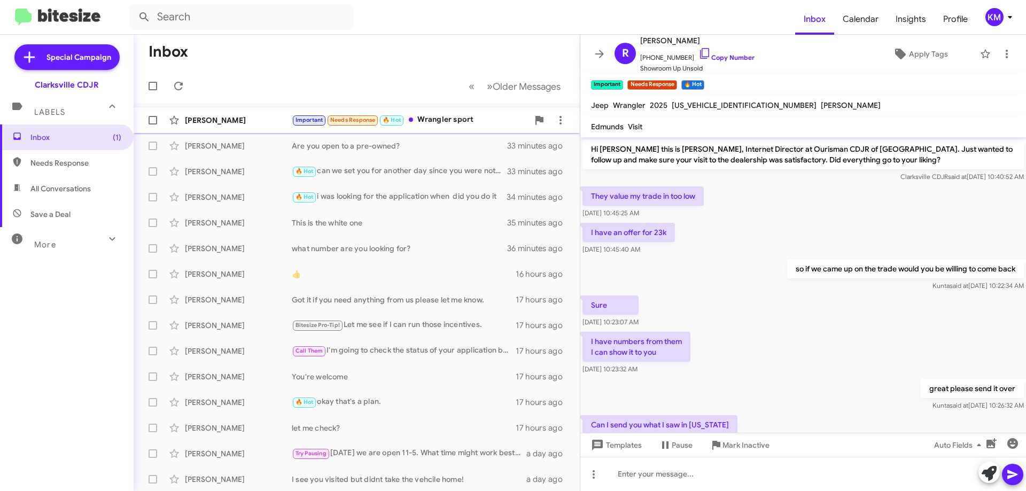
click at [460, 125] on div "Important Needs Response 🔥 Hot Wrangler sport" at bounding box center [410, 120] width 237 height 12
click at [422, 117] on div "Important Needs Response 🔥 Hot Wrangler sport" at bounding box center [410, 120] width 237 height 12
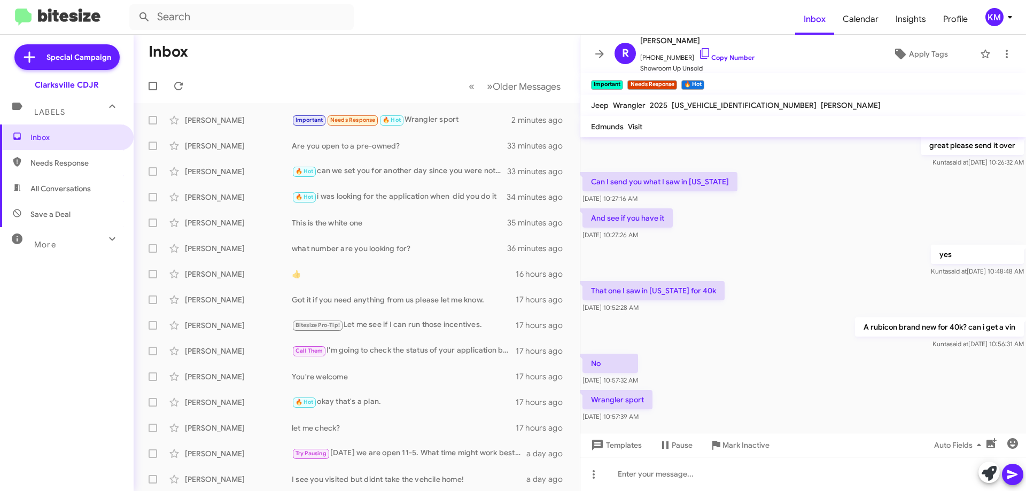
scroll to position [272, 0]
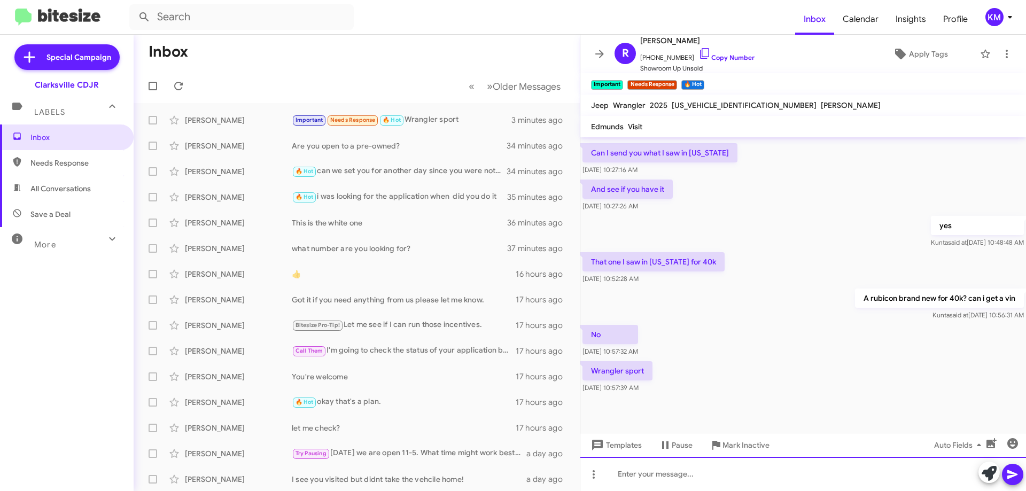
click at [707, 469] on div at bounding box center [803, 474] width 446 height 34
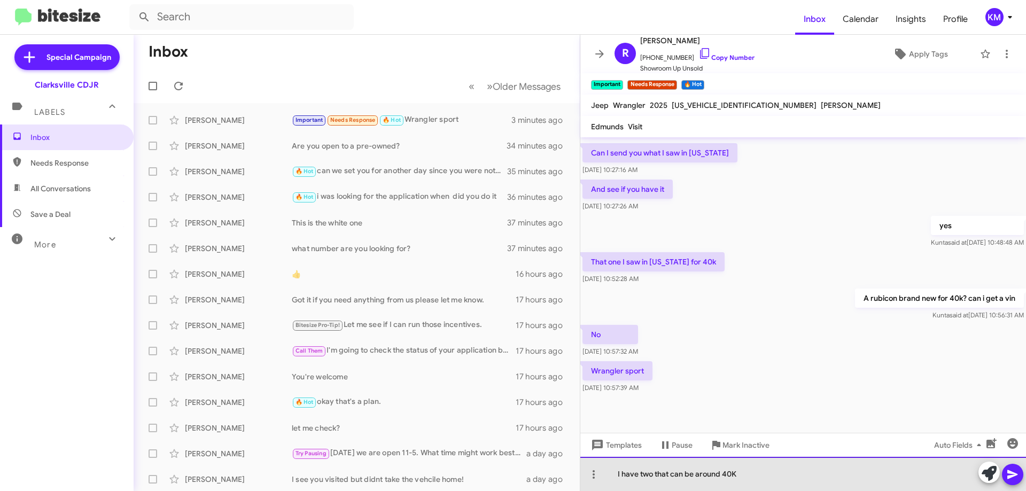
click at [792, 468] on div "I have two that can be around 40K" at bounding box center [803, 474] width 446 height 34
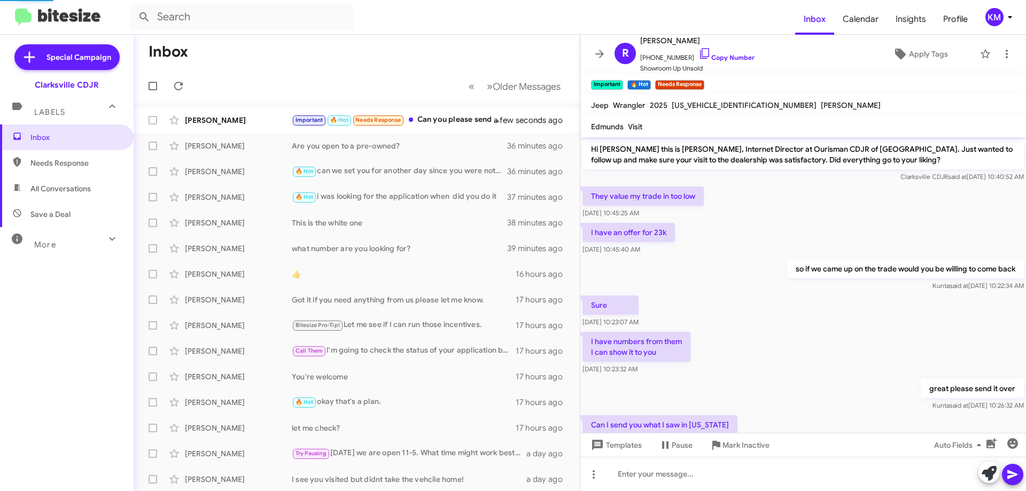
scroll to position [350, 0]
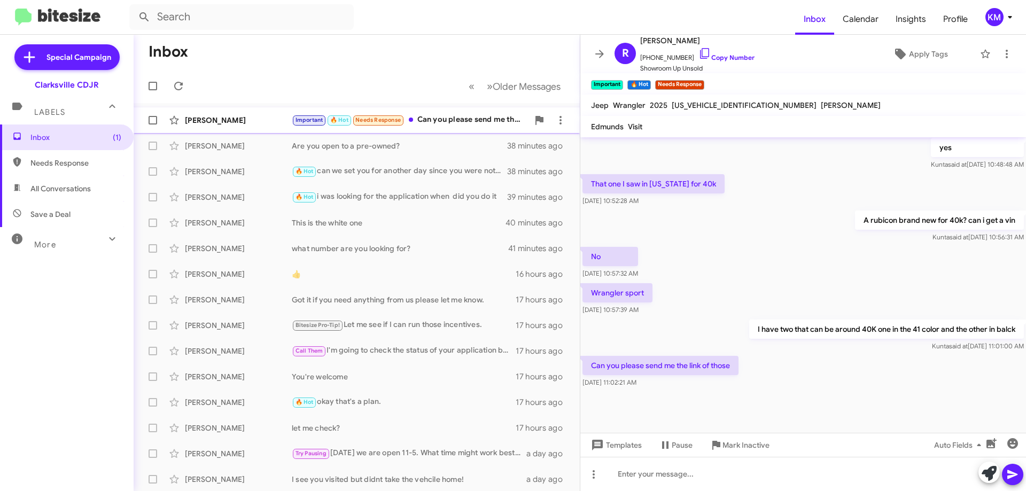
click at [464, 123] on div "Important 🔥 Hot Needs Response Can you please send me the link of those" at bounding box center [410, 120] width 237 height 12
click at [465, 120] on div "Important 🔥 Hot Needs Response Can you please send me the link of those" at bounding box center [410, 120] width 237 height 12
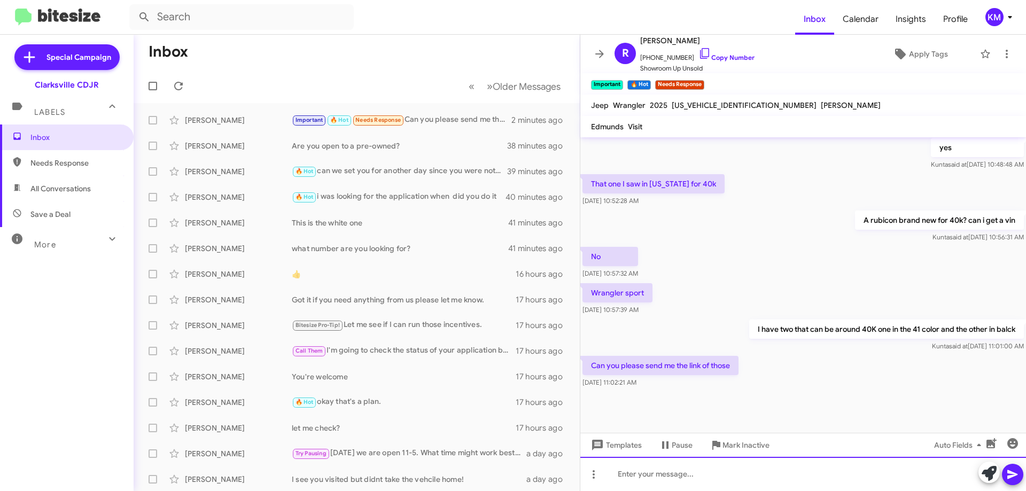
click at [669, 479] on div at bounding box center [803, 474] width 446 height 34
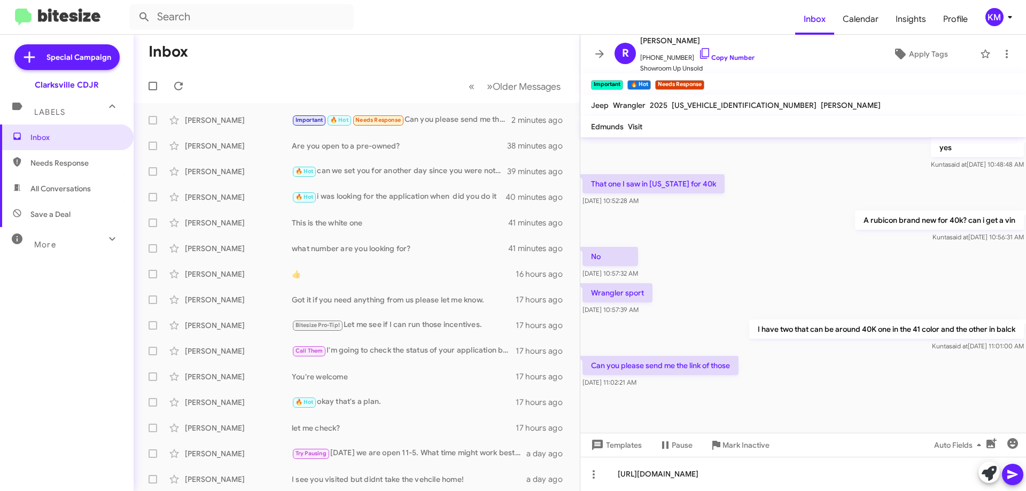
click at [1012, 479] on icon at bounding box center [1012, 474] width 13 height 13
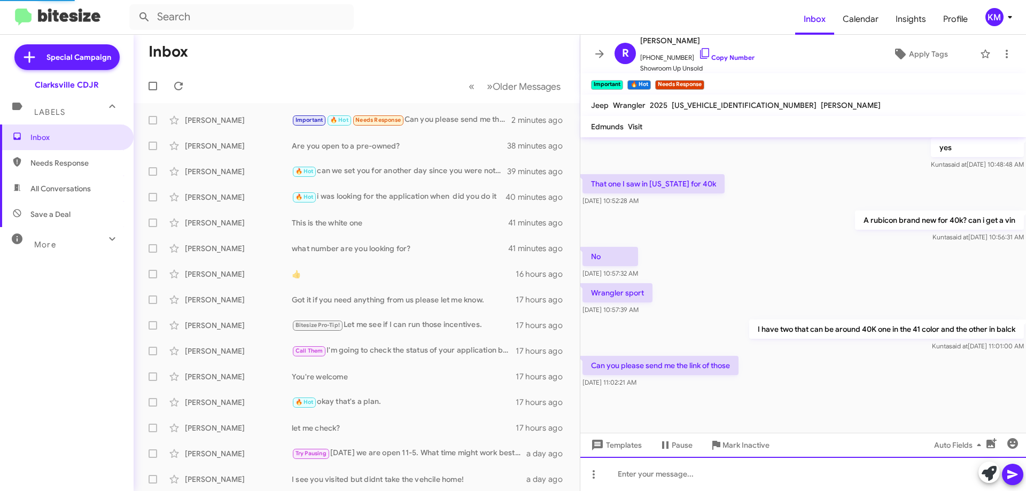
scroll to position [0, 0]
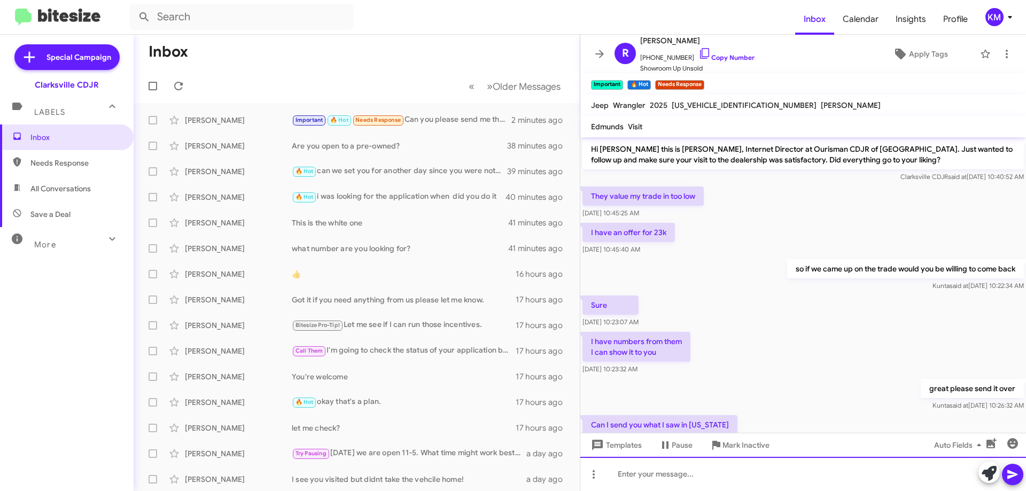
click at [707, 473] on div at bounding box center [803, 474] width 446 height 34
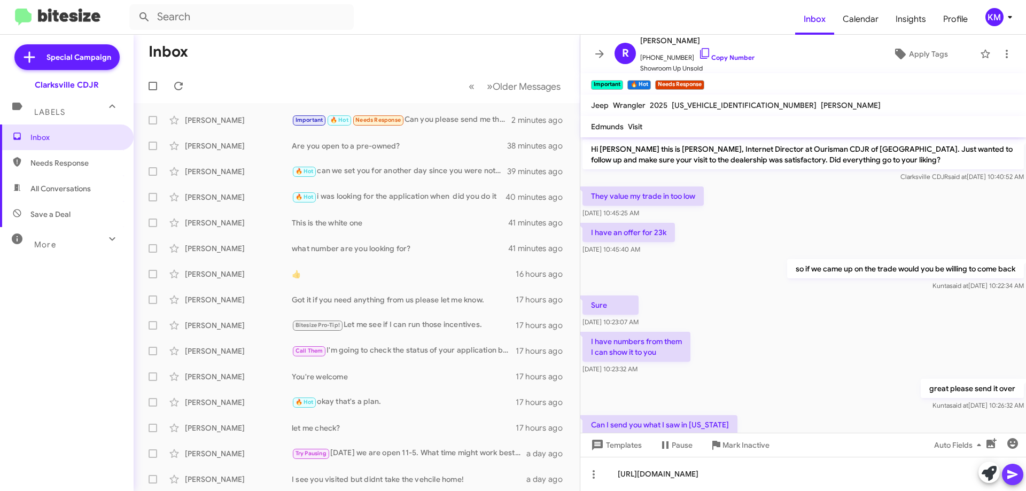
click at [1018, 473] on icon at bounding box center [1012, 474] width 13 height 13
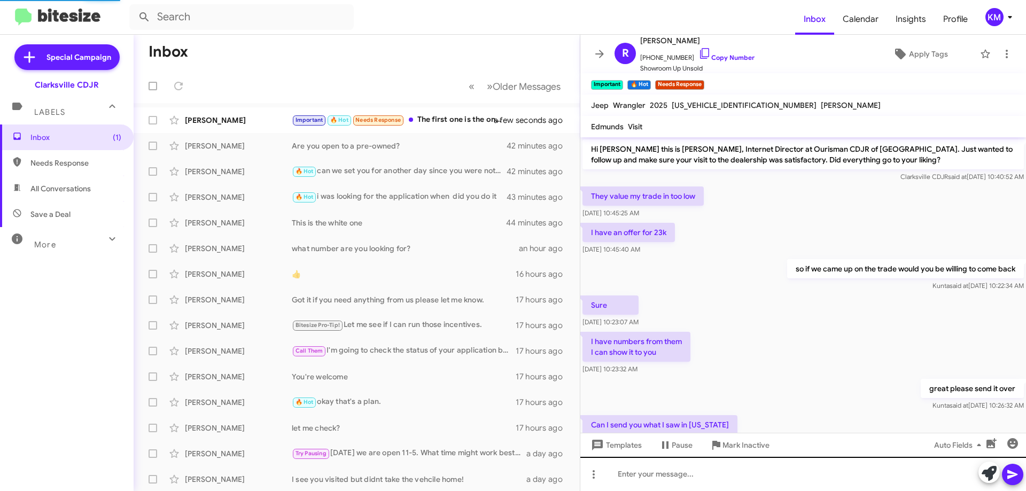
scroll to position [528, 0]
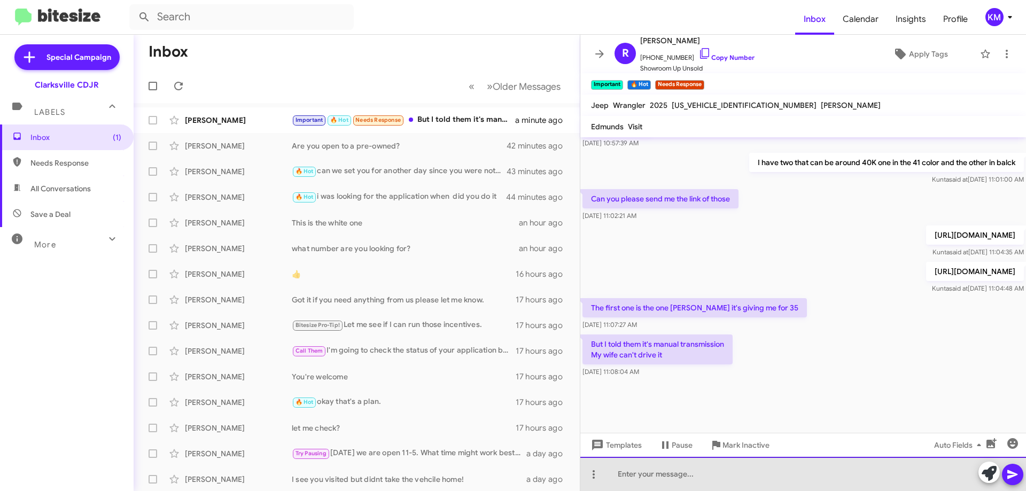
click at [621, 466] on div at bounding box center [803, 474] width 446 height 34
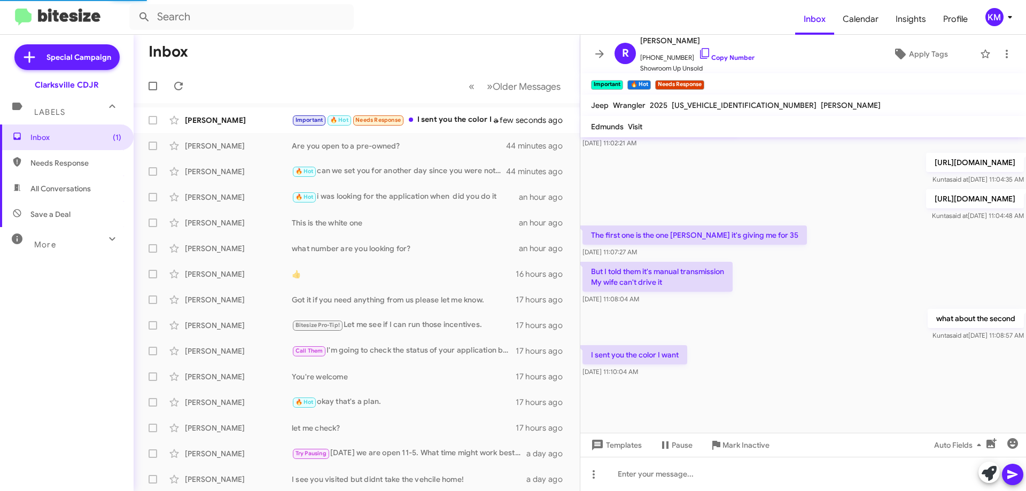
scroll to position [517, 0]
click at [453, 120] on div "Important 🔥 Hot Needs Response I sent you the color I want" at bounding box center [410, 120] width 237 height 12
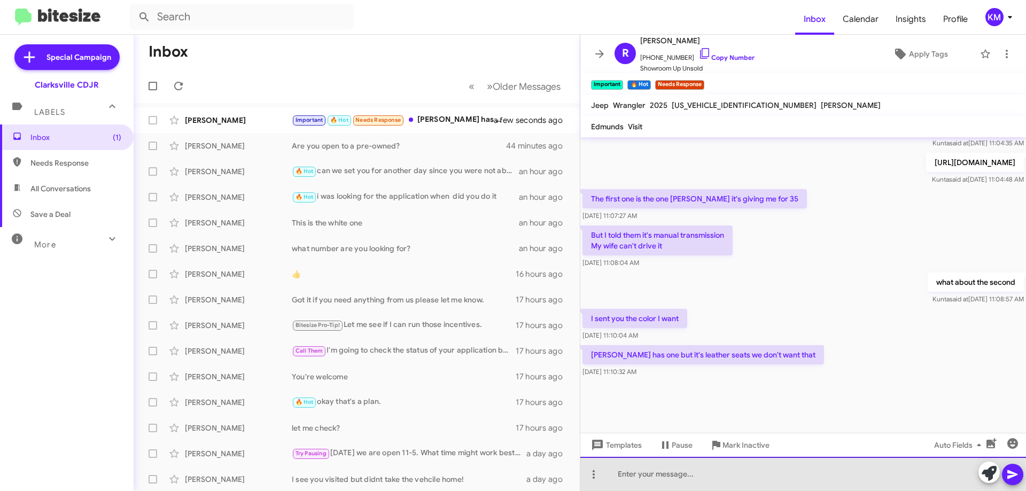
click at [691, 472] on div at bounding box center [803, 474] width 446 height 34
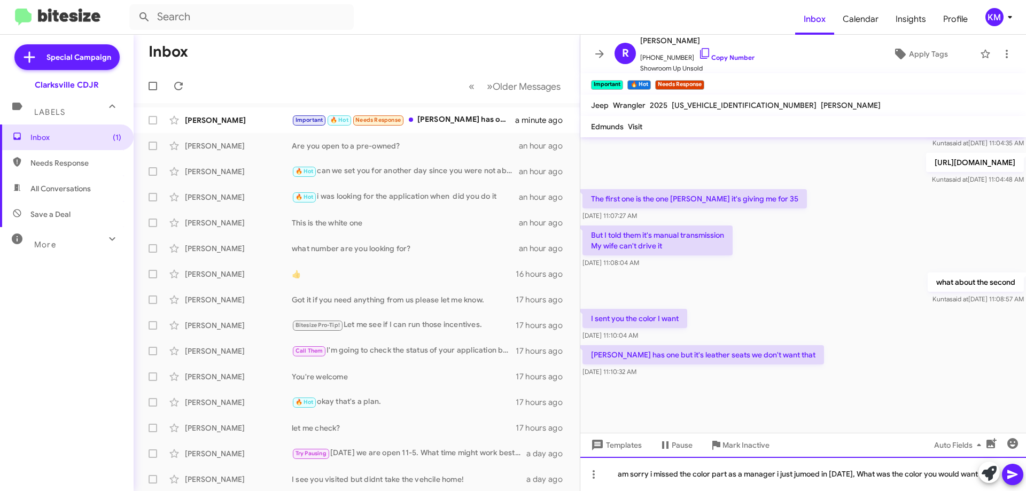
scroll to position [528, 0]
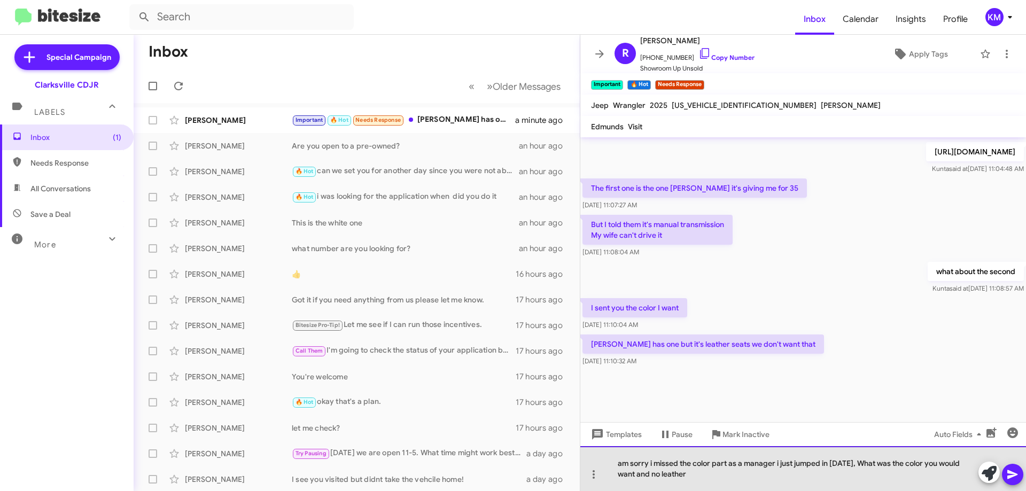
click at [769, 459] on div "am sorry i missed the color part as a manager i just jumped in [DATE], What was…" at bounding box center [803, 468] width 446 height 45
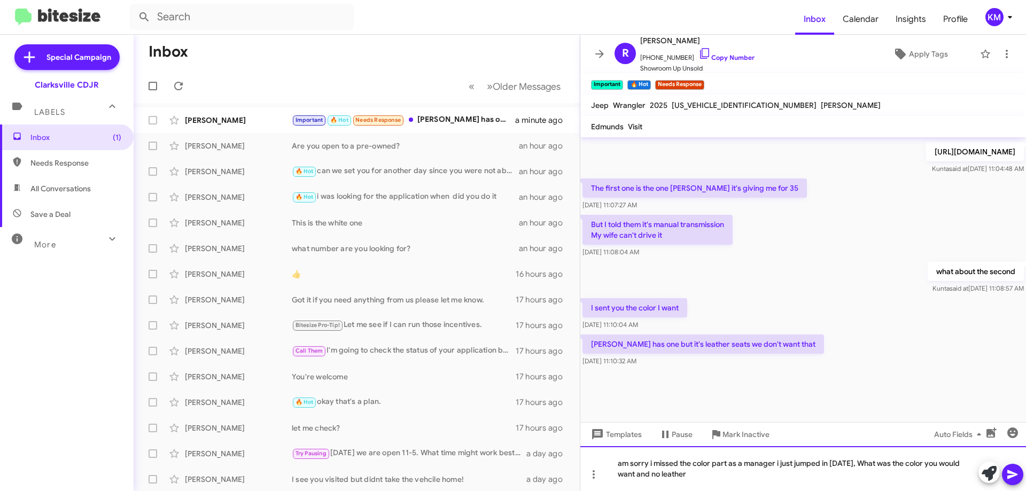
click at [775, 464] on div "am sorry i missed the color part as a manager i just jumped in [DATE], What was…" at bounding box center [803, 468] width 446 height 45
click at [1008, 470] on icon at bounding box center [1013, 474] width 10 height 9
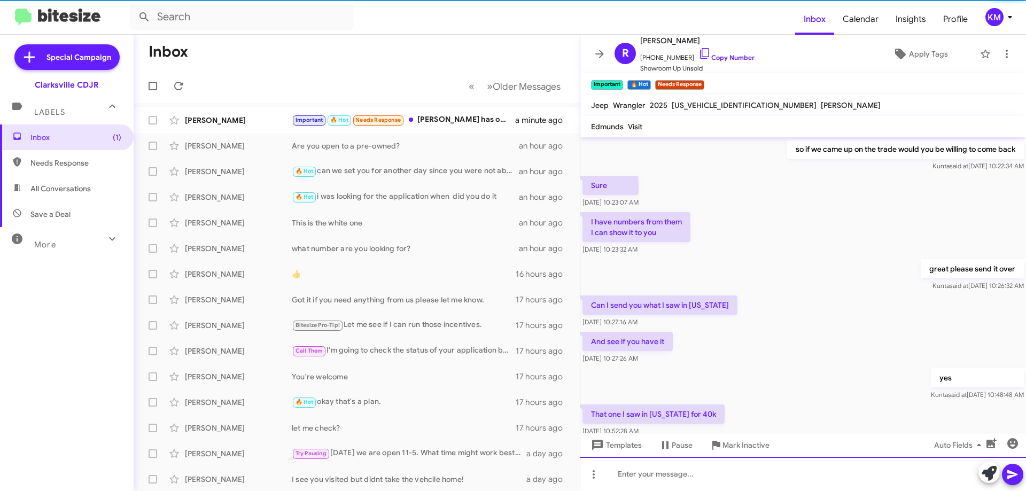
scroll to position [53, 0]
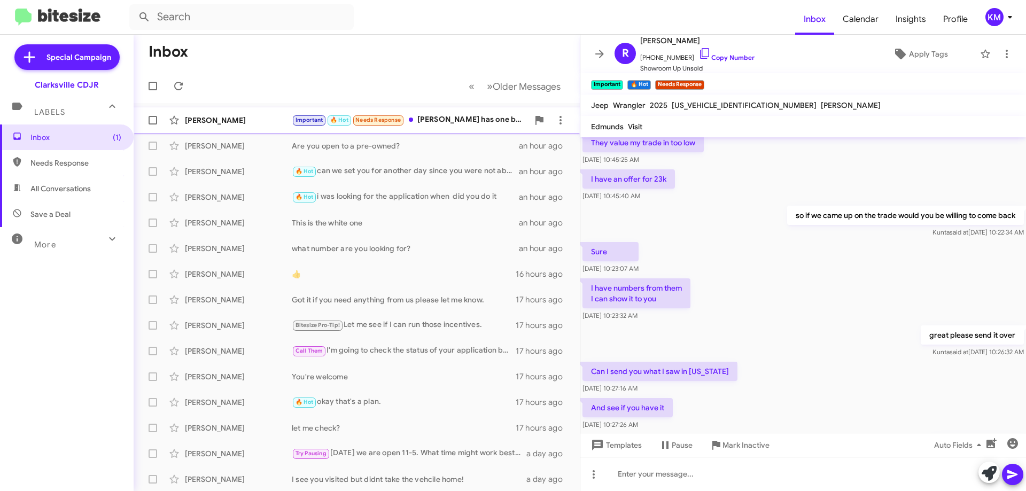
click at [444, 126] on div "Important 🔥 Hot Needs Response [PERSON_NAME] has one but it's leather seats we …" at bounding box center [410, 120] width 237 height 12
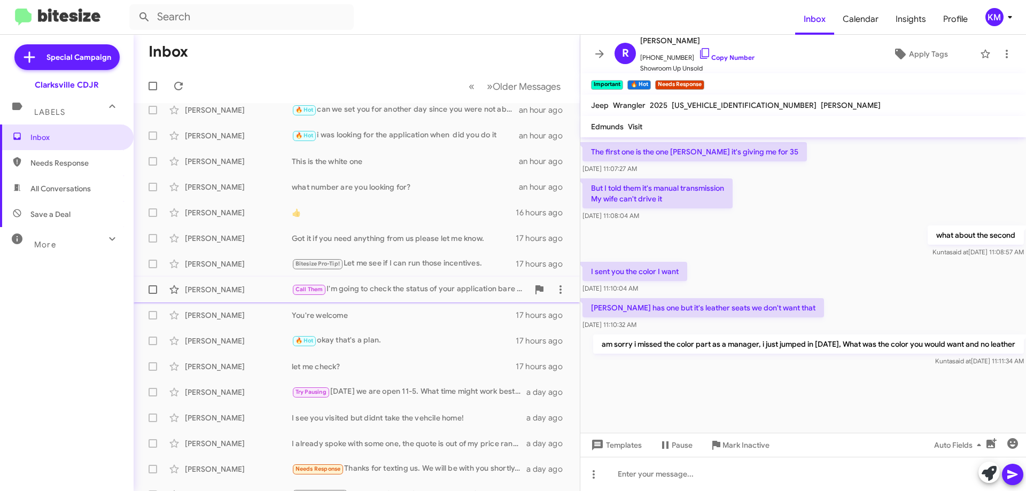
scroll to position [0, 0]
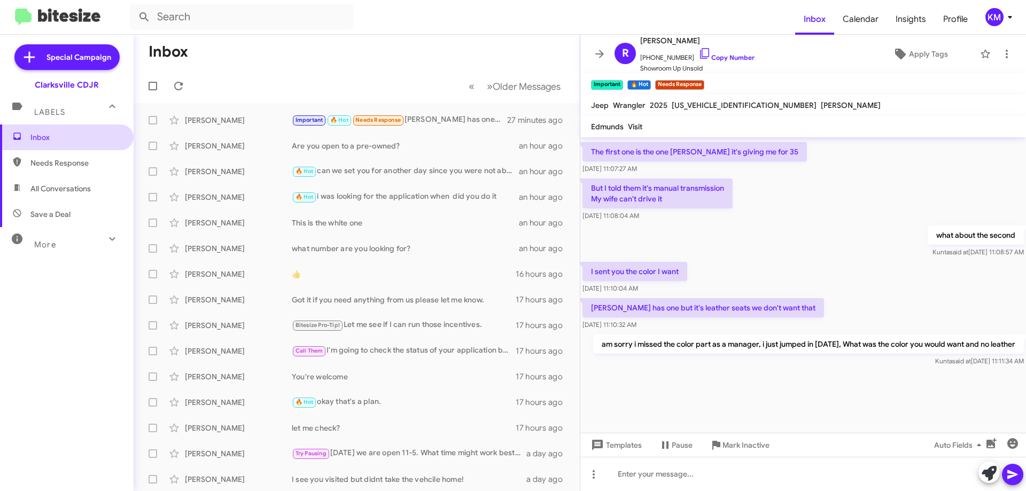
click at [73, 140] on span "Inbox" at bounding box center [75, 137] width 91 height 11
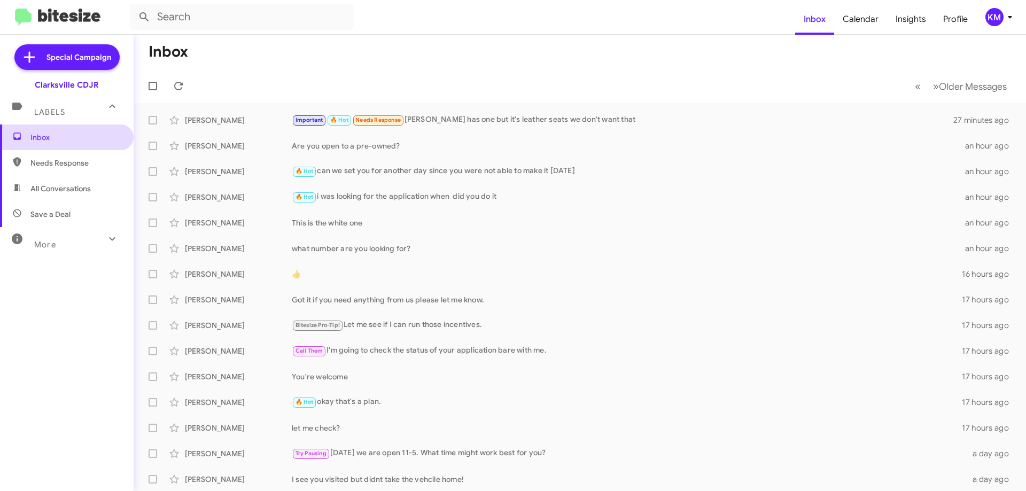
click at [56, 133] on span "Inbox" at bounding box center [75, 137] width 91 height 11
